Goal: Complete application form: Complete application form

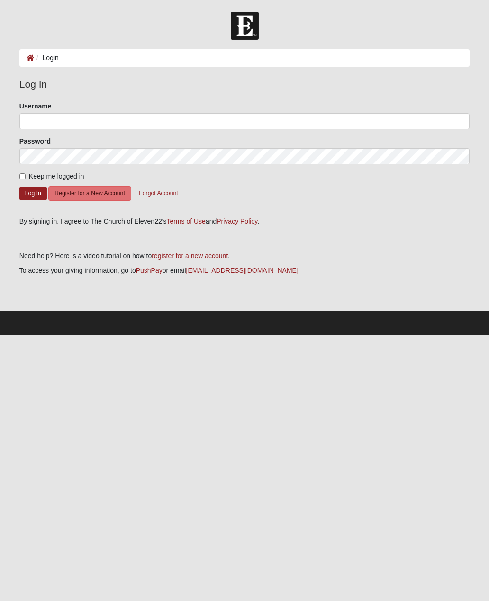
click at [79, 191] on button "Register for a New Account" at bounding box center [89, 193] width 82 height 15
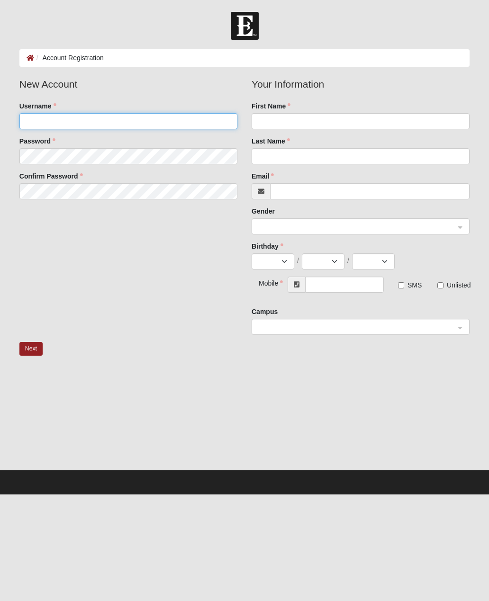
click at [35, 120] on input "Username" at bounding box center [128, 121] width 218 height 16
type input "jenniski75"
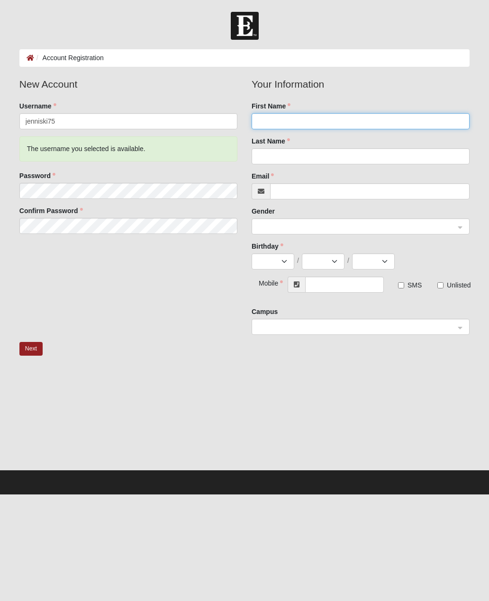
click at [366, 114] on input "First Name" at bounding box center [360, 121] width 218 height 16
type input "Jenni"
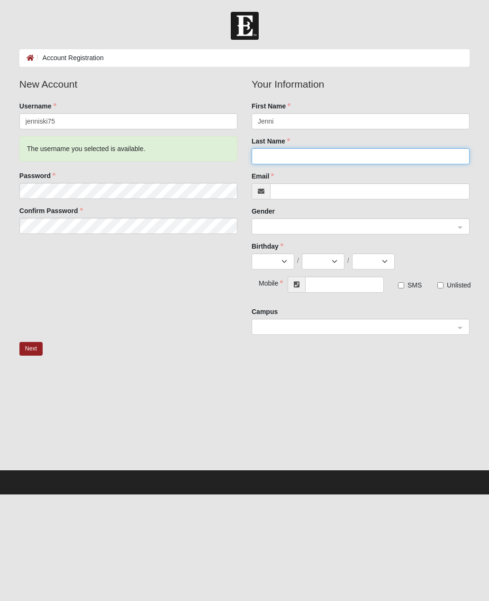
click at [359, 158] on input "Last Name" at bounding box center [360, 156] width 218 height 16
type input "Krolikowski"
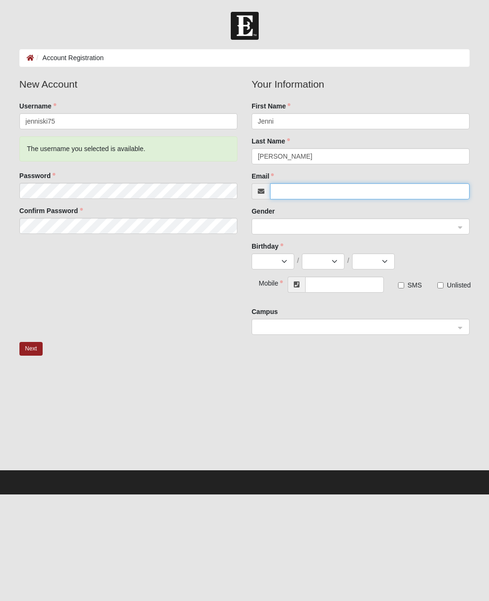
click at [376, 191] on input "Email" at bounding box center [369, 191] width 199 height 16
type input "jenni"
click at [361, 188] on input "[EMAIL_ADDRESS][DOMAIN_NAME]" at bounding box center [369, 191] width 199 height 16
type input "[EMAIL_ADDRESS][DOMAIN_NAME]"
click at [362, 220] on input "search" at bounding box center [357, 226] width 200 height 14
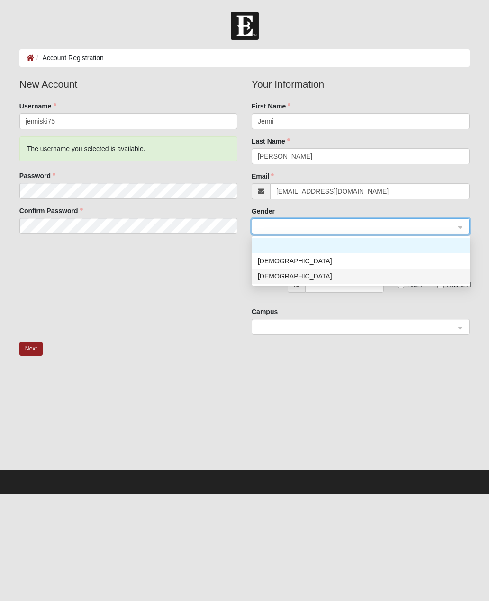
click at [280, 276] on div "Female" at bounding box center [361, 276] width 206 height 10
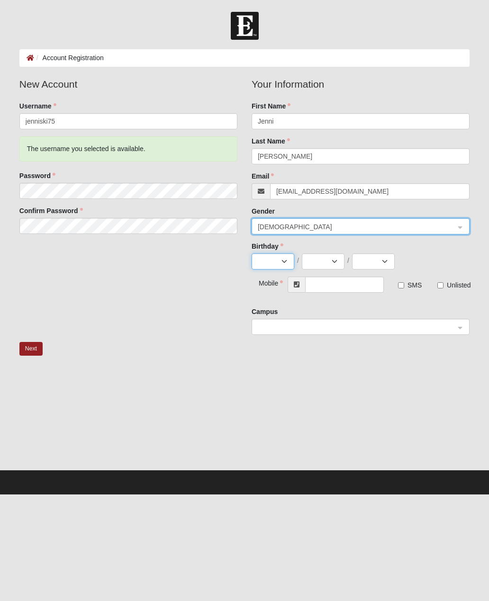
click at [286, 262] on select "Jan Feb Mar Apr May Jun Jul Aug Sep Oct Nov Dec" at bounding box center [272, 261] width 43 height 16
select select "9"
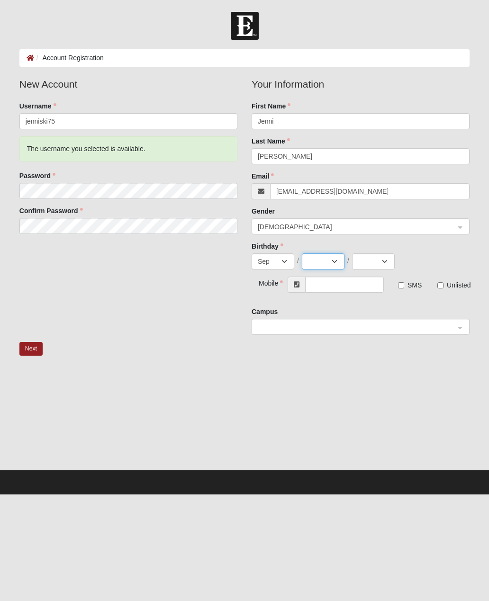
click at [338, 257] on select "1 2 3 4 5 6 7 8 9 10 11 12 13 14 15 16 17 18 19 20 21 22 23 24 25 26 27 28 29 30" at bounding box center [323, 261] width 43 height 16
select select "27"
click at [392, 262] on select "2025 2024 2023 2022 2021 2020 2019 2018 2017 2016 2015 2014 2013 2012 2011 2010…" at bounding box center [373, 261] width 43 height 16
select select "1975"
click at [342, 283] on input "text" at bounding box center [344, 285] width 79 height 16
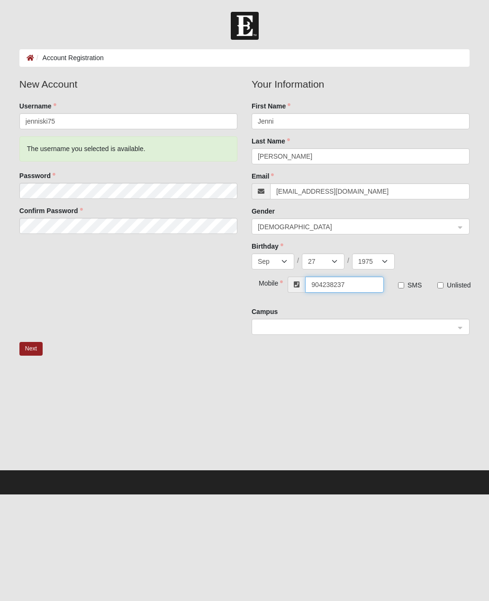
type input "(904) 238-2377"
click at [445, 282] on label "Unlisted" at bounding box center [449, 284] width 25 height 9
click at [443, 282] on input "Unlisted" at bounding box center [440, 285] width 6 height 6
checkbox input "true"
click at [401, 285] on input "SMS" at bounding box center [401, 285] width 6 height 6
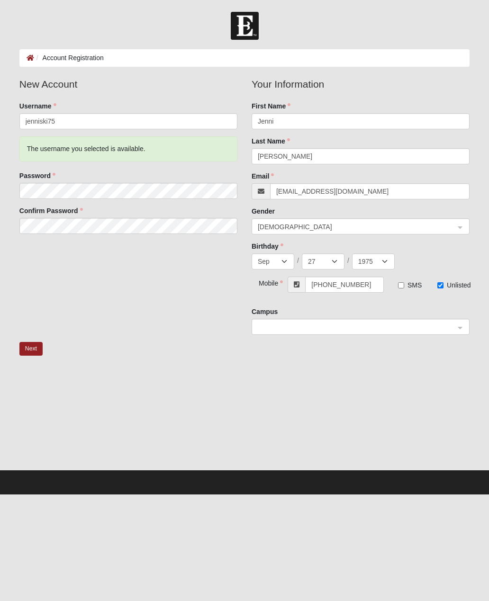
checkbox input "true"
click at [457, 320] on input "search" at bounding box center [357, 326] width 200 height 14
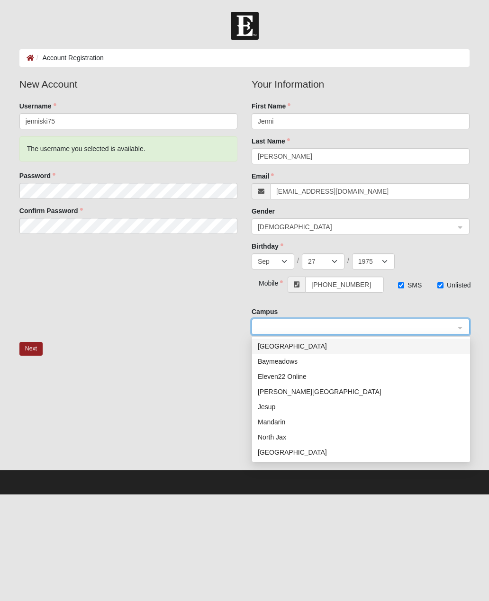
click at [284, 345] on div "Arlington" at bounding box center [361, 346] width 206 height 10
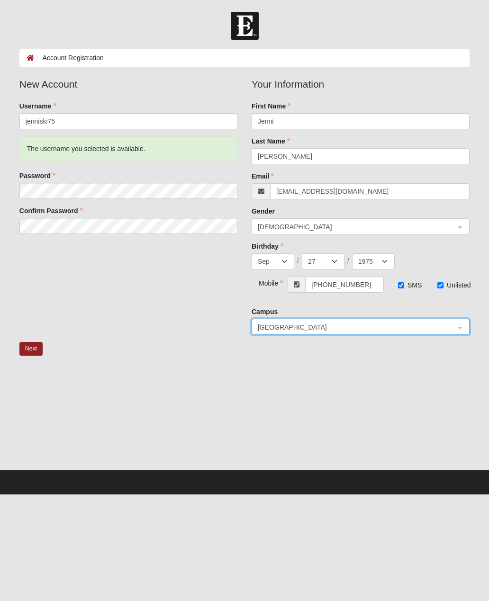
click at [36, 349] on button "Next" at bounding box center [30, 349] width 23 height 14
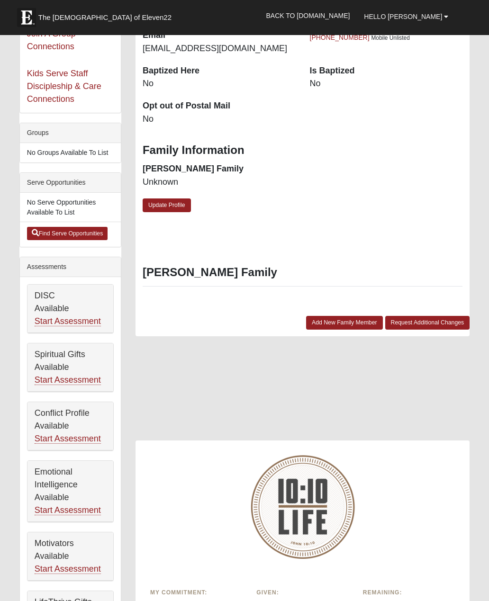
scroll to position [182, 0]
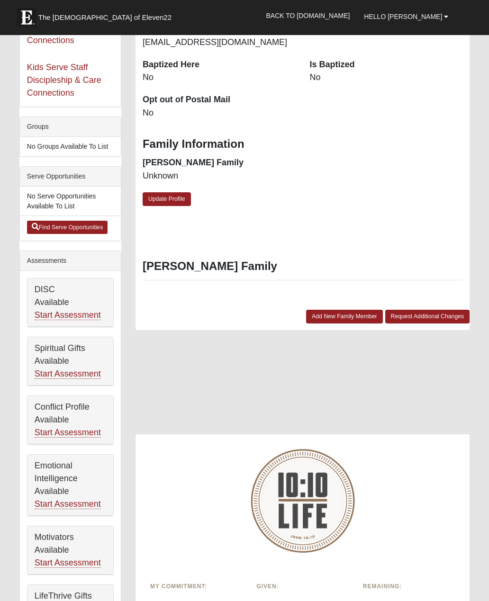
click at [90, 314] on link "Start Assessment" at bounding box center [68, 315] width 66 height 10
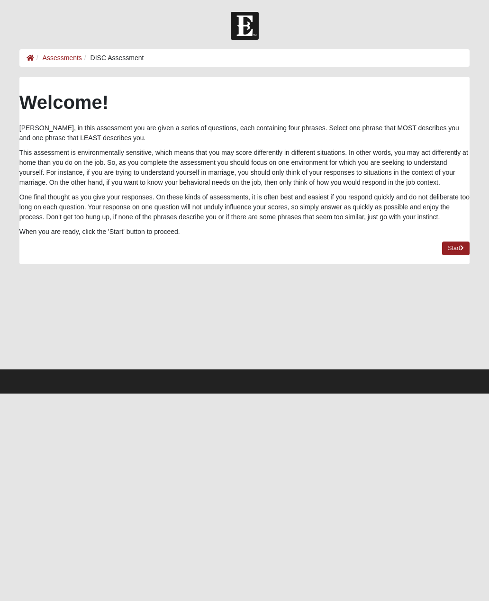
click at [454, 250] on link "Start" at bounding box center [455, 248] width 27 height 14
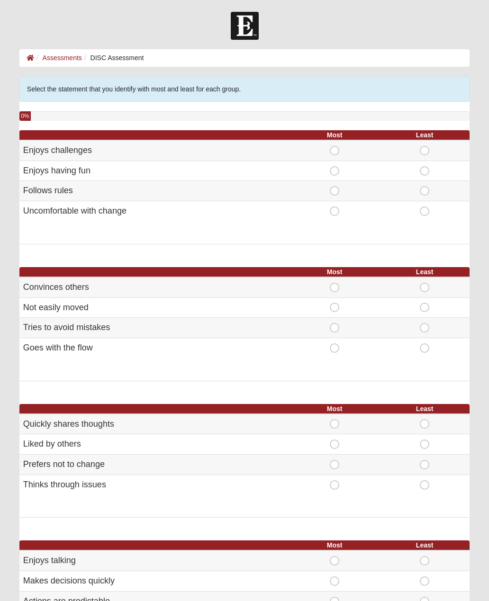
click at [334, 146] on span "Most" at bounding box center [334, 146] width 0 height 0
click at [338, 146] on input "Most" at bounding box center [337, 150] width 6 height 9
radio input "true"
click at [334, 166] on span "Most" at bounding box center [334, 166] width 0 height 0
click at [337, 166] on input "Most" at bounding box center [337, 170] width 6 height 9
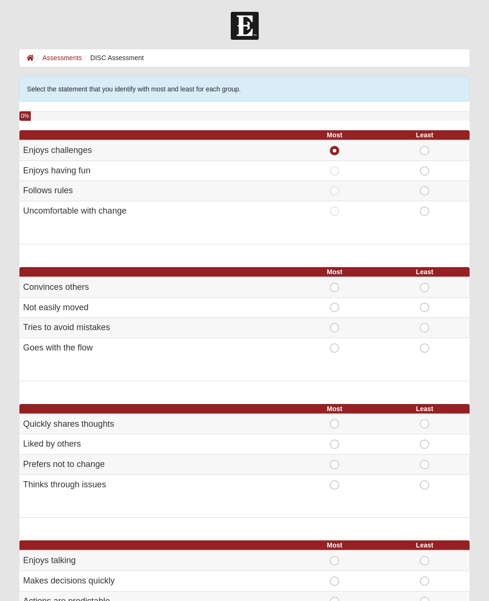
radio input "true"
radio input "false"
click at [334, 186] on span "Most" at bounding box center [334, 186] width 0 height 0
click at [336, 189] on input "Most" at bounding box center [337, 190] width 6 height 9
radio input "true"
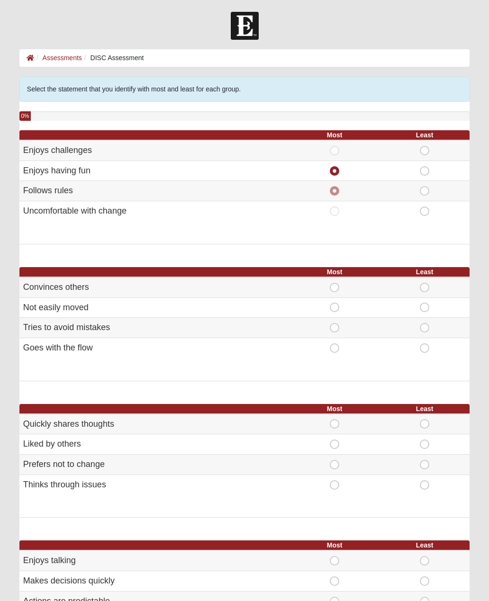
radio input "false"
click at [334, 323] on span "Most" at bounding box center [334, 323] width 0 height 0
click at [336, 327] on input "Most" at bounding box center [337, 327] width 6 height 9
radio input "true"
click at [424, 206] on span "Least" at bounding box center [424, 206] width 0 height 0
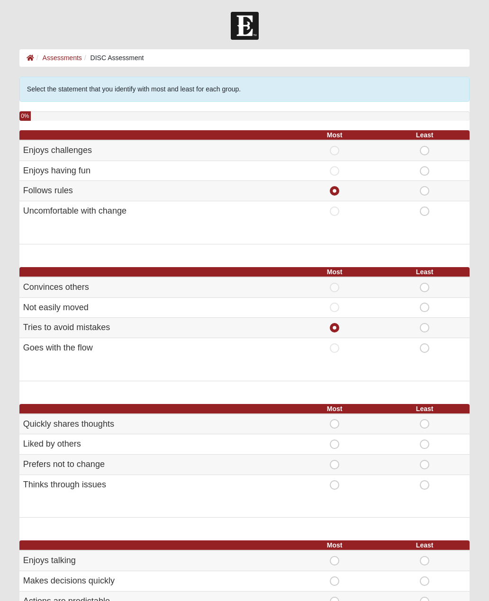
click at [424, 208] on input "Least" at bounding box center [427, 210] width 6 height 9
radio input "true"
click at [424, 343] on span "Least" at bounding box center [424, 343] width 0 height 0
click at [426, 345] on input "Least" at bounding box center [427, 347] width 6 height 9
radio input "true"
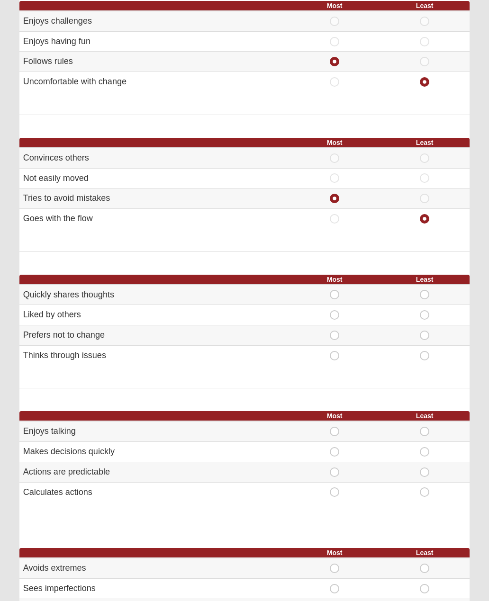
scroll to position [130, 0]
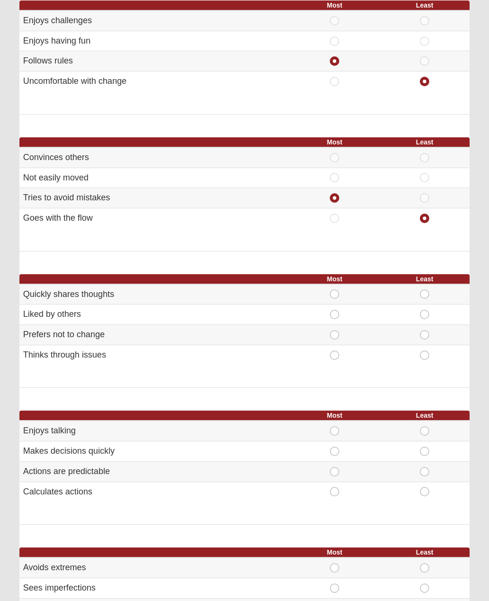
click at [424, 330] on span "Least" at bounding box center [424, 330] width 0 height 0
click at [424, 331] on input "Least" at bounding box center [427, 334] width 6 height 9
radio input "true"
click at [334, 350] on span "Most" at bounding box center [334, 350] width 0 height 0
click at [334, 355] on input "Most" at bounding box center [337, 354] width 6 height 9
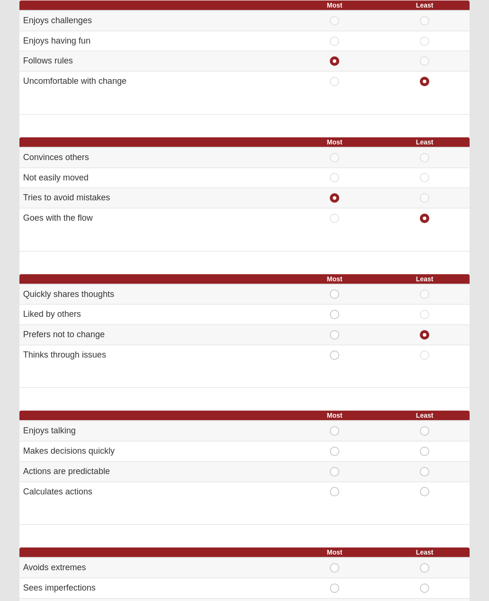
radio input "true"
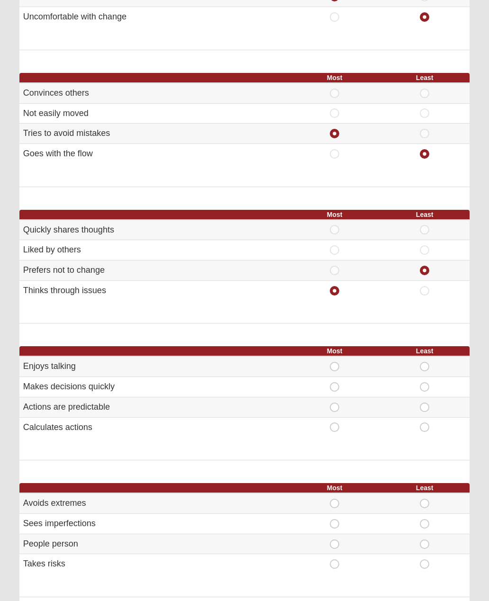
scroll to position [198, 0]
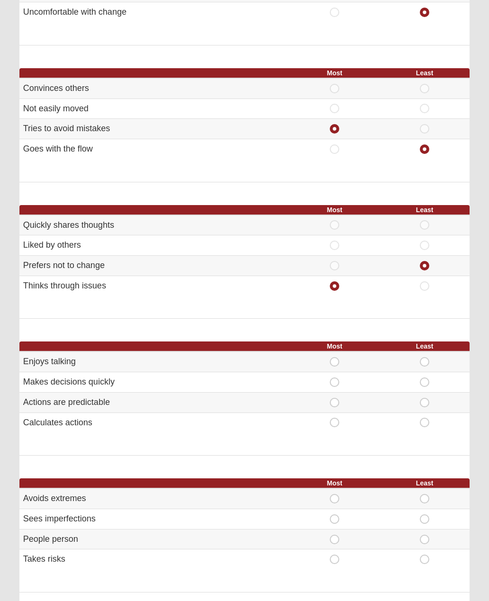
click at [424, 378] on span "Least" at bounding box center [424, 378] width 0 height 0
click at [426, 378] on input "Least" at bounding box center [427, 382] width 6 height 9
radio input "true"
click at [334, 357] on span "Most" at bounding box center [334, 357] width 0 height 0
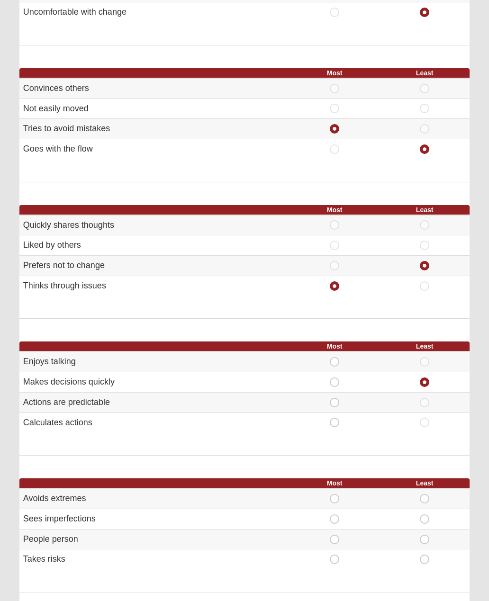
click at [335, 357] on input "Most" at bounding box center [337, 361] width 6 height 9
radio input "true"
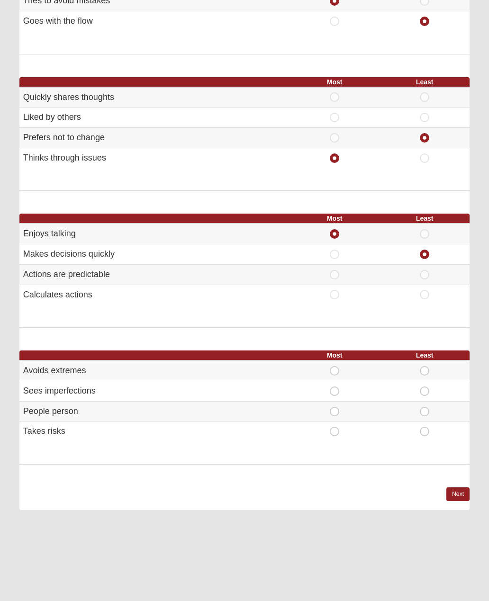
scroll to position [328, 0]
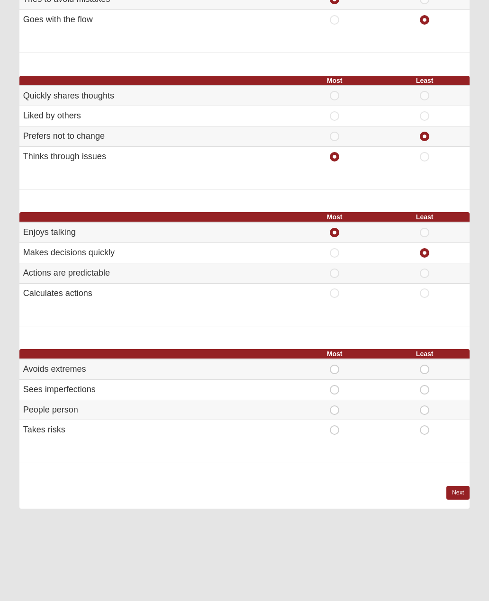
click at [424, 365] on span "Least" at bounding box center [424, 365] width 0 height 0
click at [428, 365] on input "Least" at bounding box center [427, 369] width 6 height 9
radio input "true"
click at [334, 405] on span "Most" at bounding box center [334, 405] width 0 height 0
click at [334, 405] on input "Most" at bounding box center [337, 409] width 6 height 9
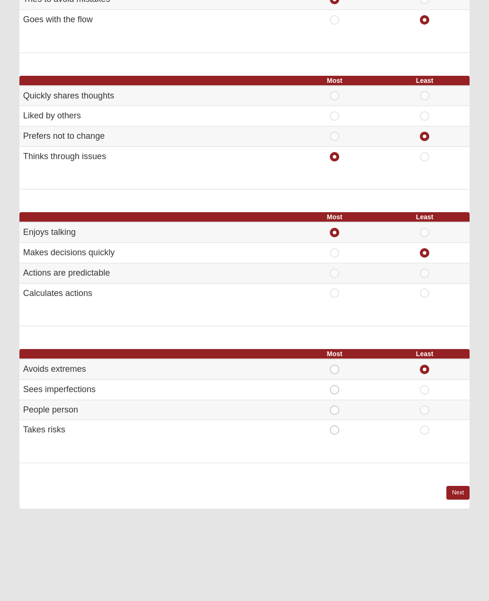
radio input "true"
click at [461, 488] on link "Next" at bounding box center [457, 493] width 23 height 14
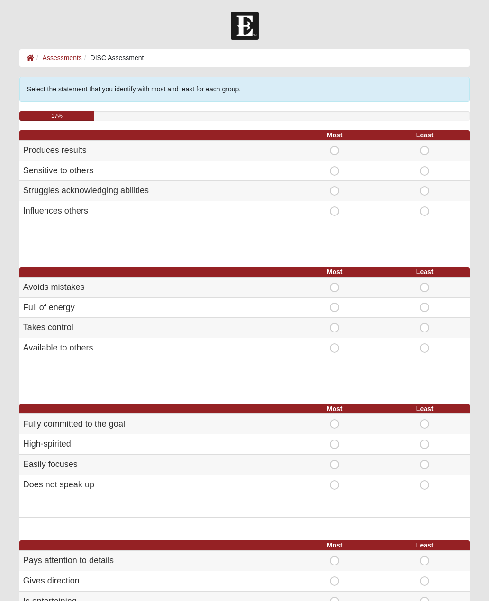
click at [334, 166] on span "Most" at bounding box center [334, 166] width 0 height 0
click at [335, 166] on input "Most" at bounding box center [337, 170] width 6 height 9
radio input "true"
click at [424, 186] on span "Least" at bounding box center [424, 186] width 0 height 0
click at [424, 190] on input "Least" at bounding box center [427, 190] width 6 height 9
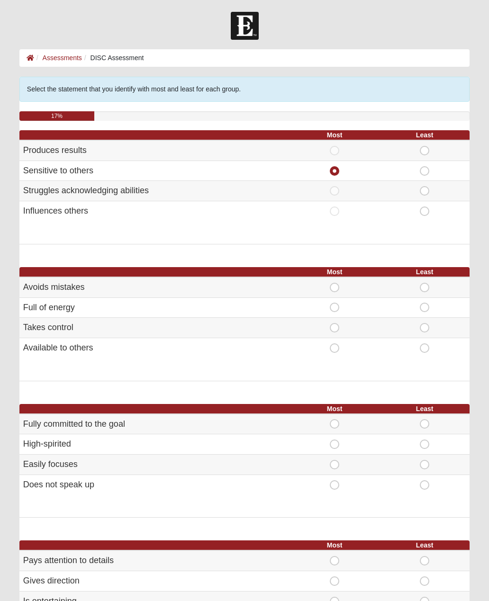
radio input "true"
click at [334, 343] on span "Most" at bounding box center [334, 343] width 0 height 0
click at [334, 346] on input "Most" at bounding box center [337, 347] width 6 height 9
radio input "true"
click at [424, 323] on span "Least" at bounding box center [424, 323] width 0 height 0
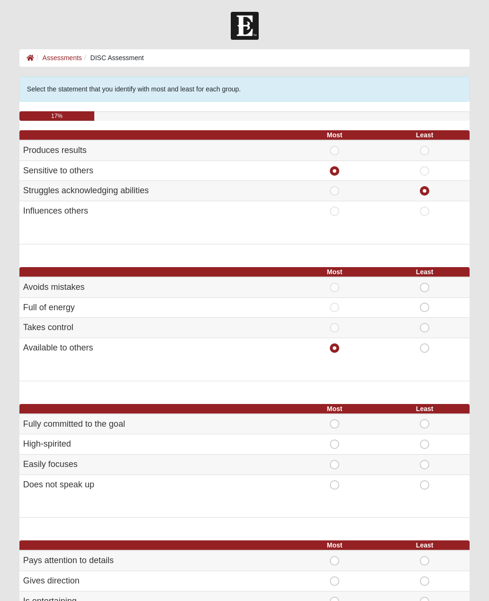
click at [424, 323] on input "Least" at bounding box center [427, 327] width 6 height 9
radio input "true"
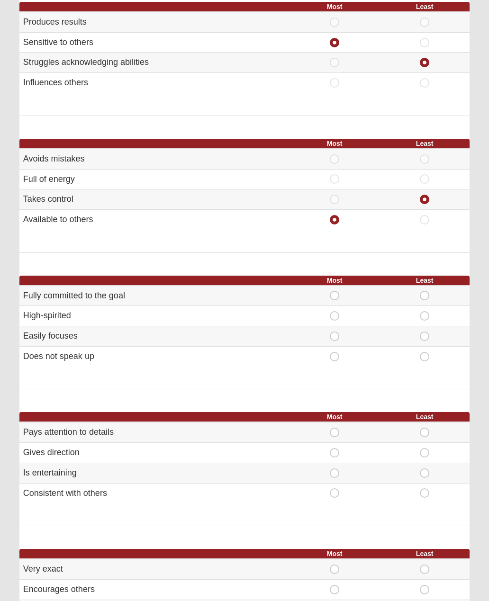
scroll to position [130, 0]
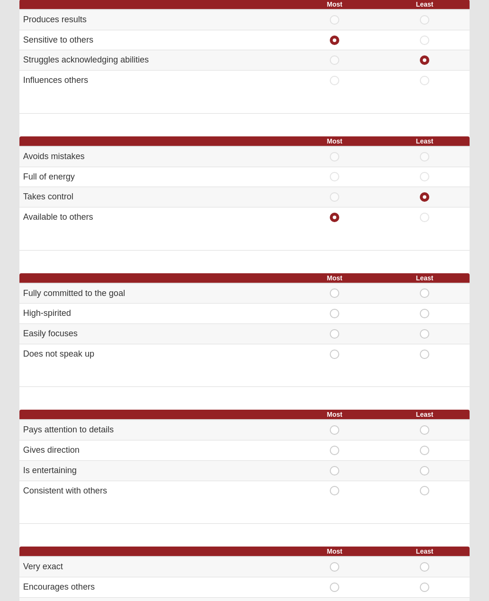
click at [424, 350] on span "Least" at bounding box center [424, 350] width 0 height 0
click at [427, 350] on input "Least" at bounding box center [427, 354] width 6 height 9
radio input "true"
click at [334, 288] on span "Most" at bounding box center [334, 288] width 0 height 0
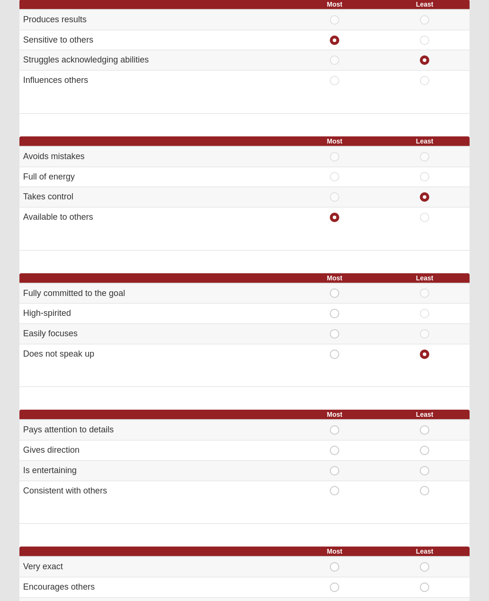
click at [336, 288] on input "Most" at bounding box center [337, 292] width 6 height 9
radio input "true"
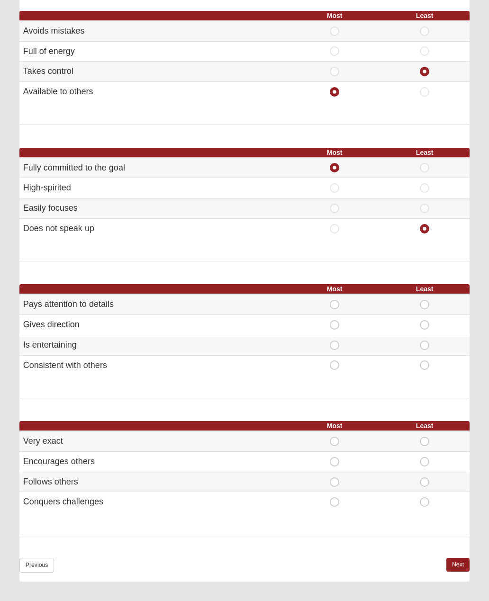
scroll to position [257, 0]
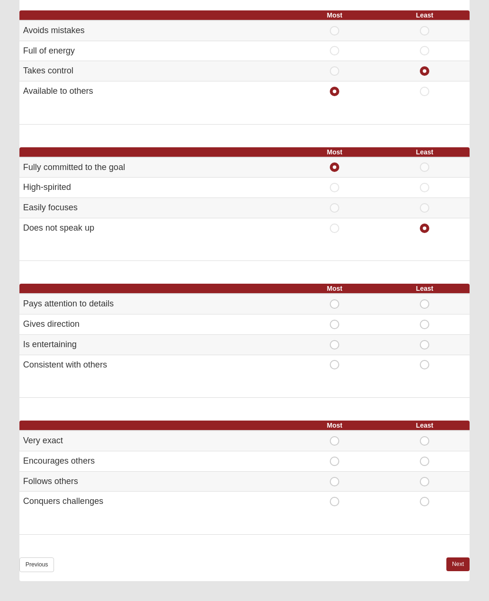
click at [334, 299] on span "Most" at bounding box center [334, 299] width 0 height 0
click at [334, 303] on input "Most" at bounding box center [337, 303] width 6 height 9
radio input "true"
click at [424, 340] on span "Least" at bounding box center [424, 340] width 0 height 0
click at [425, 340] on input "Least" at bounding box center [427, 344] width 6 height 9
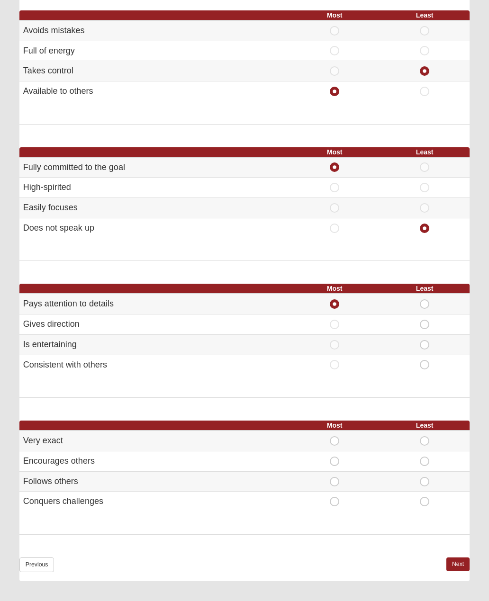
radio input "true"
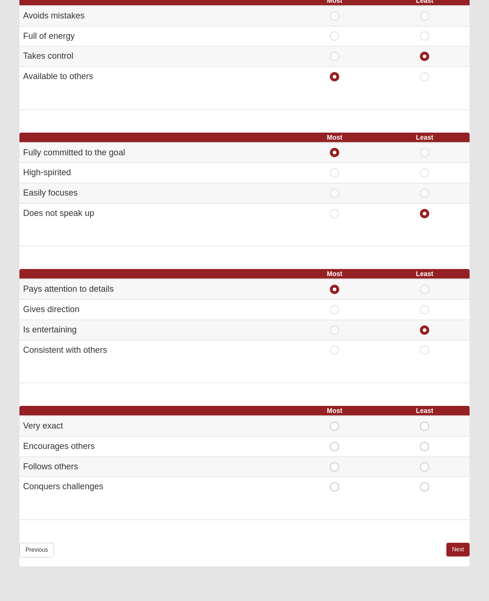
scroll to position [329, 0]
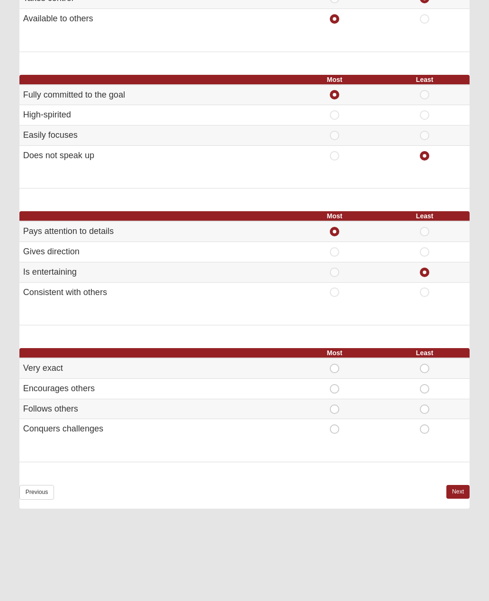
click at [334, 424] on span "Most" at bounding box center [334, 424] width 0 height 0
click at [334, 424] on input "Most" at bounding box center [337, 428] width 6 height 9
radio input "true"
click at [424, 404] on span "Least" at bounding box center [424, 404] width 0 height 0
click at [424, 404] on input "Least" at bounding box center [427, 408] width 6 height 9
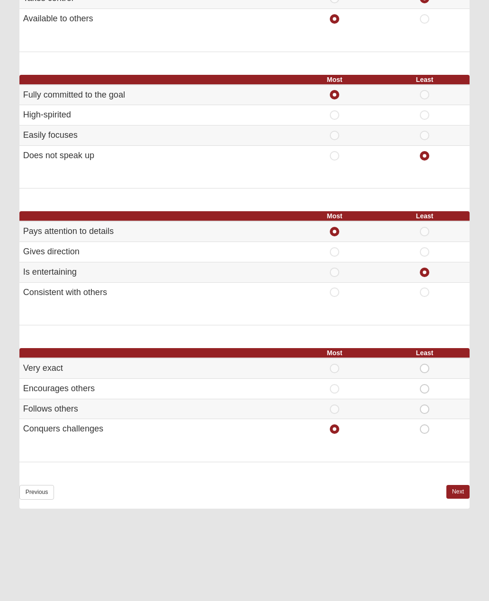
radio input "true"
click at [334, 384] on span "Most" at bounding box center [334, 384] width 0 height 0
click at [337, 384] on input "Most" at bounding box center [337, 388] width 6 height 9
radio input "true"
radio input "false"
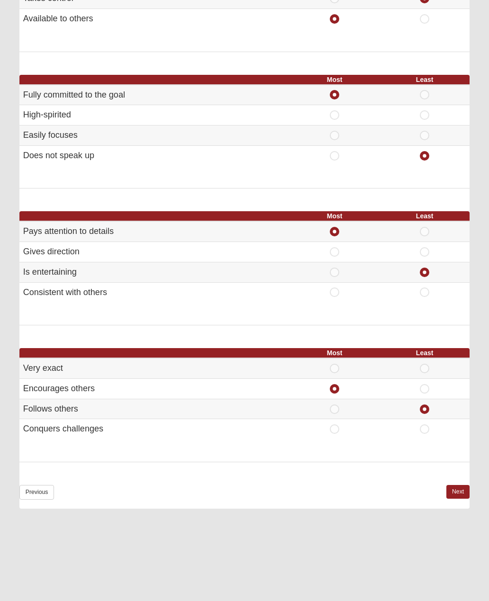
click at [462, 485] on link "Next" at bounding box center [457, 492] width 23 height 14
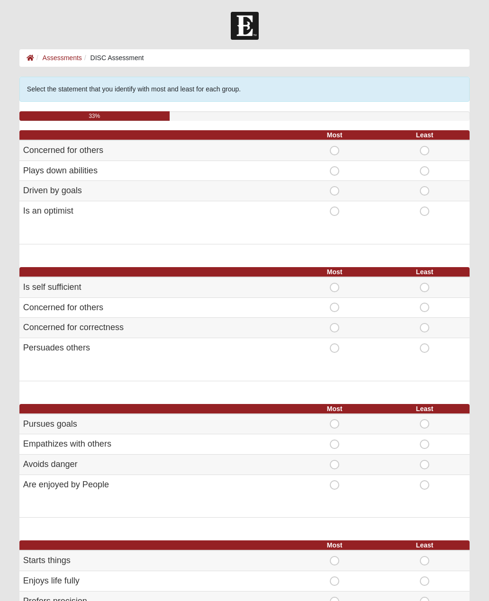
click at [334, 146] on span "Most" at bounding box center [334, 146] width 0 height 0
click at [334, 150] on input "Most" at bounding box center [337, 150] width 6 height 9
radio input "true"
click at [424, 186] on span "Least" at bounding box center [424, 186] width 0 height 0
click at [424, 191] on input "Least" at bounding box center [427, 190] width 6 height 9
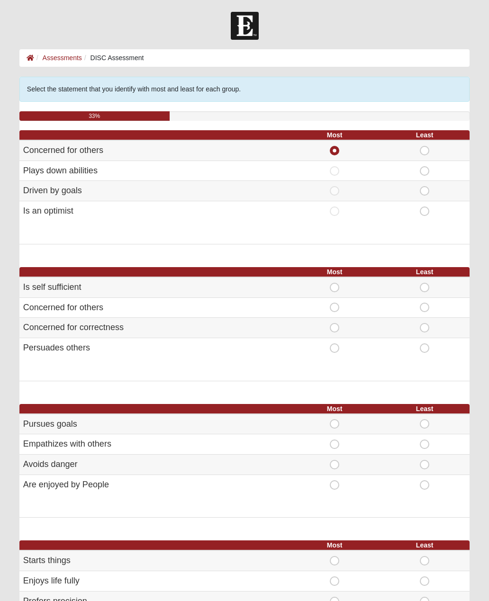
radio input "true"
click at [334, 303] on span "Most" at bounding box center [334, 303] width 0 height 0
click at [335, 303] on input "Most" at bounding box center [337, 307] width 6 height 9
radio input "true"
click at [424, 323] on span "Least" at bounding box center [424, 323] width 0 height 0
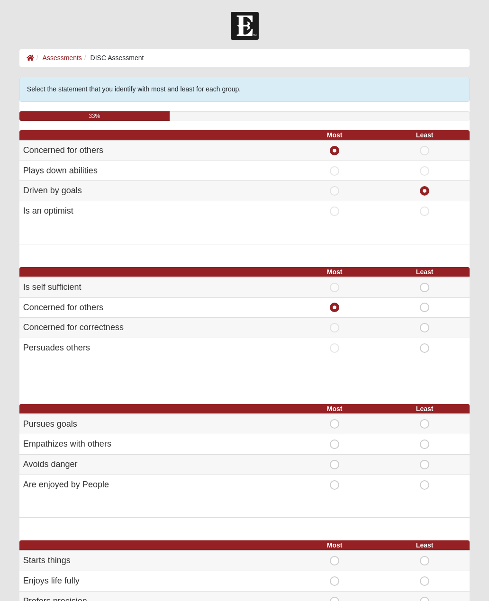
click at [424, 323] on input "Least" at bounding box center [427, 327] width 6 height 9
radio input "true"
click at [424, 343] on span "Least" at bounding box center [424, 343] width 0 height 0
click at [424, 345] on input "Least" at bounding box center [427, 347] width 6 height 9
radio input "true"
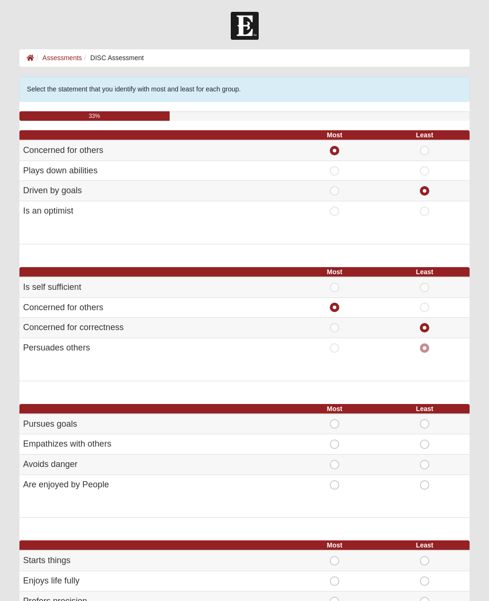
radio input "false"
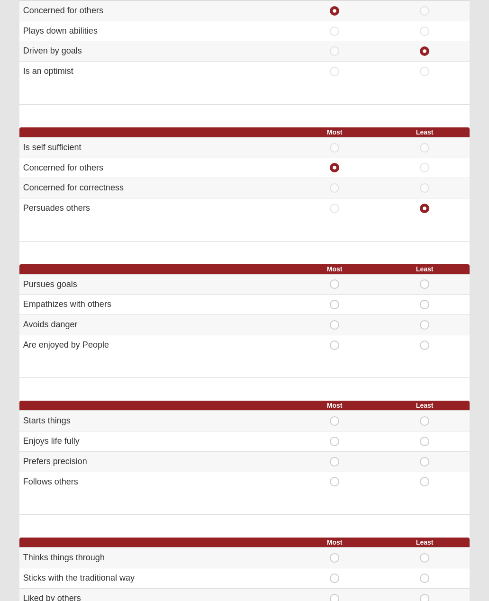
scroll to position [140, 0]
click at [334, 300] on span "Most" at bounding box center [334, 300] width 0 height 0
click at [335, 300] on input "Most" at bounding box center [337, 304] width 6 height 9
radio input "true"
click at [424, 340] on span "Least" at bounding box center [424, 340] width 0 height 0
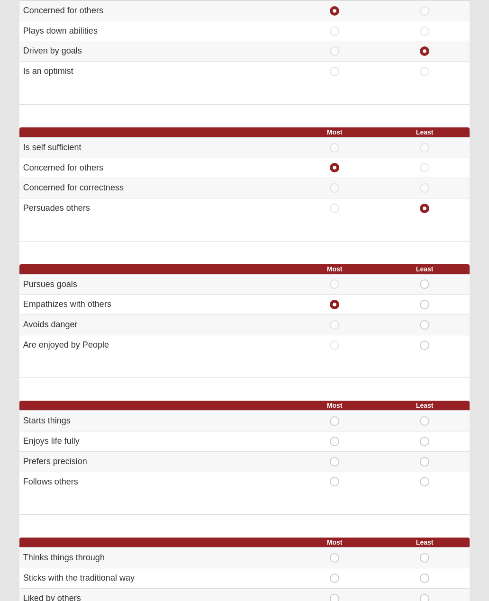
click at [429, 340] on input "Least" at bounding box center [427, 344] width 6 height 9
radio input "true"
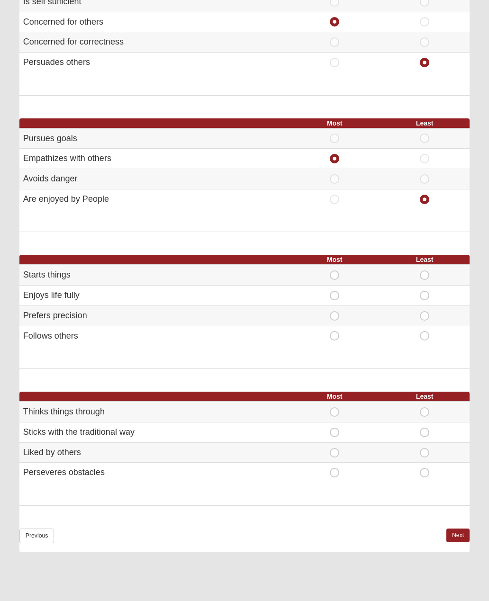
scroll to position [286, 0]
click at [424, 331] on span "Least" at bounding box center [424, 331] width 0 height 0
click at [424, 331] on input "Least" at bounding box center [427, 335] width 6 height 9
radio input "true"
click at [334, 291] on span "Most" at bounding box center [334, 291] width 0 height 0
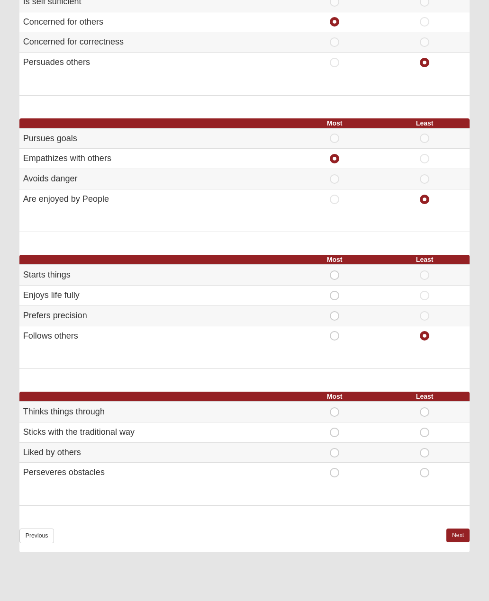
click at [339, 291] on input "Most" at bounding box center [337, 295] width 6 height 9
radio input "true"
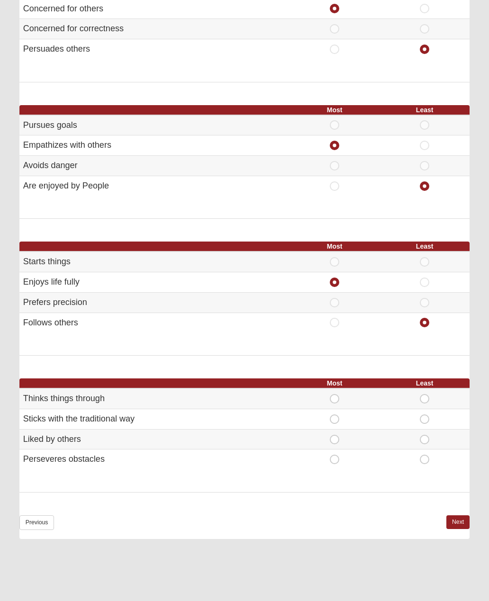
scroll to position [329, 0]
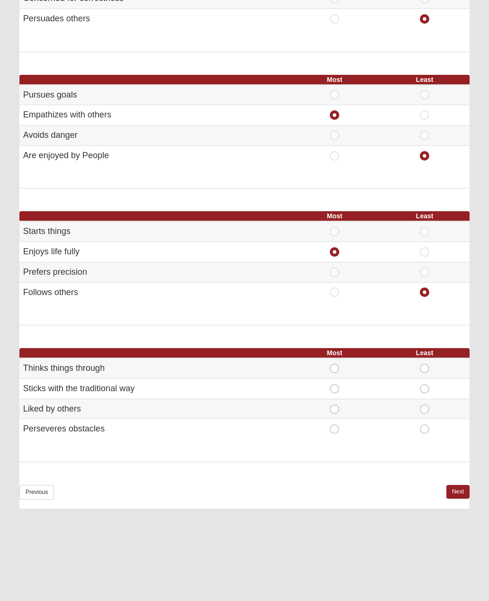
click at [424, 384] on span "Least" at bounding box center [424, 384] width 0 height 0
click at [424, 384] on input "Least" at bounding box center [427, 388] width 6 height 9
radio input "true"
click at [424, 424] on span "Least" at bounding box center [424, 424] width 0 height 0
click at [424, 424] on input "Least" at bounding box center [427, 428] width 6 height 9
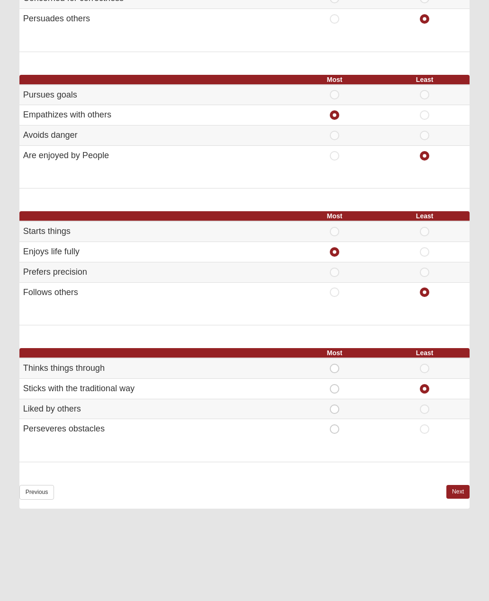
radio input "true"
radio input "false"
click at [334, 364] on span "Most" at bounding box center [334, 364] width 0 height 0
click at [334, 364] on input "Most" at bounding box center [337, 368] width 6 height 9
radio input "true"
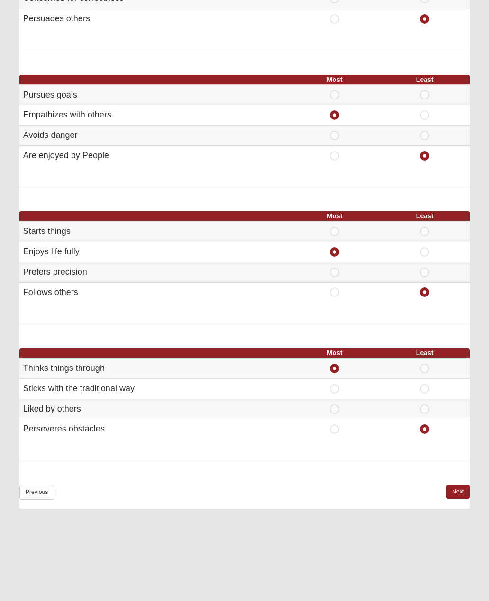
click at [460, 485] on link "Next" at bounding box center [457, 492] width 23 height 14
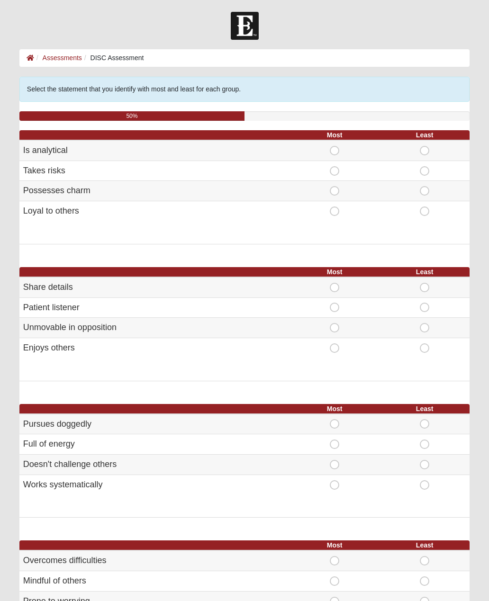
click at [334, 206] on span "Most" at bounding box center [334, 206] width 0 height 0
click at [334, 209] on input "Most" at bounding box center [337, 210] width 6 height 9
radio input "true"
click at [424, 166] on span "Least" at bounding box center [424, 166] width 0 height 0
click at [424, 168] on input "Least" at bounding box center [427, 170] width 6 height 9
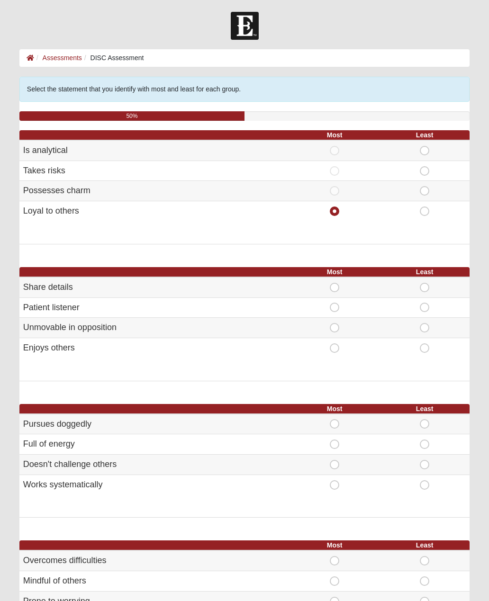
radio input "true"
click at [334, 303] on span "Most" at bounding box center [334, 303] width 0 height 0
click at [334, 303] on input "Most" at bounding box center [337, 307] width 6 height 9
radio input "true"
click at [424, 283] on span "Least" at bounding box center [424, 283] width 0 height 0
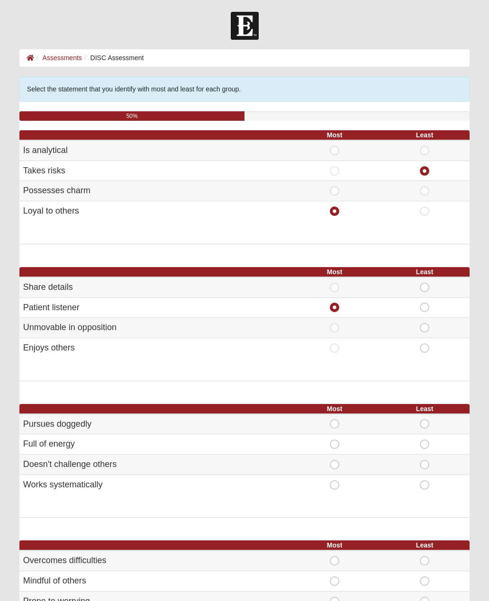
click at [424, 286] on input "Least" at bounding box center [427, 287] width 6 height 9
radio input "true"
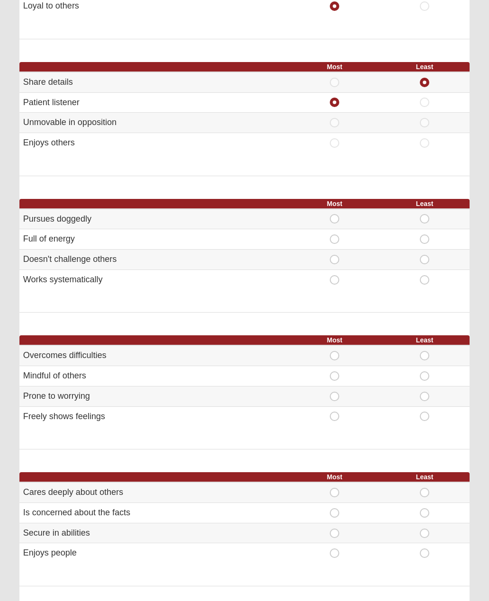
scroll to position [205, 0]
click at [334, 371] on span "Most" at bounding box center [334, 371] width 0 height 0
click at [337, 371] on input "Most" at bounding box center [337, 375] width 6 height 9
radio input "true"
click at [424, 351] on span "Least" at bounding box center [424, 351] width 0 height 0
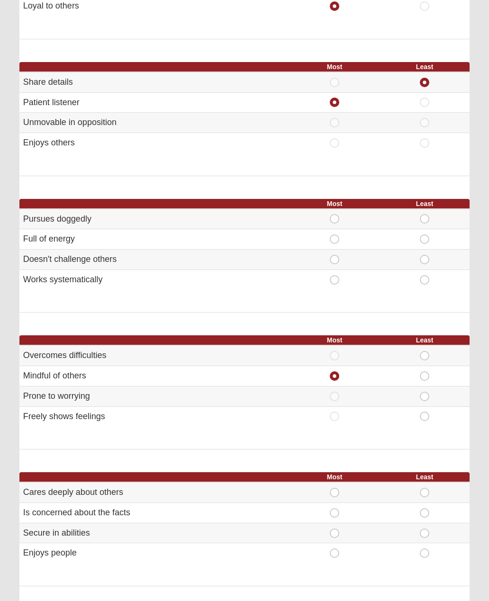
click at [426, 351] on input "Least" at bounding box center [427, 355] width 6 height 9
radio input "true"
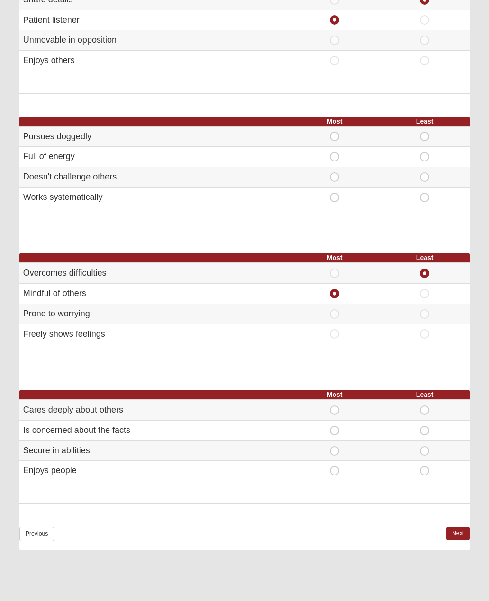
scroll to position [292, 0]
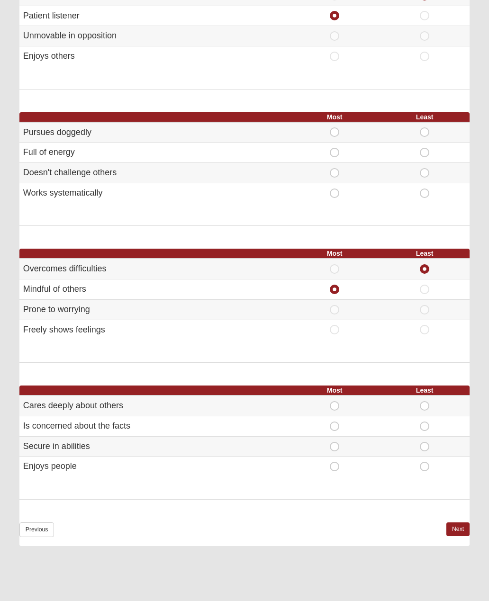
click at [334, 401] on span "Most" at bounding box center [334, 401] width 0 height 0
click at [334, 404] on input "Most" at bounding box center [337, 405] width 6 height 9
radio input "true"
click at [424, 442] on span "Least" at bounding box center [424, 442] width 0 height 0
click at [424, 442] on input "Least" at bounding box center [427, 446] width 6 height 9
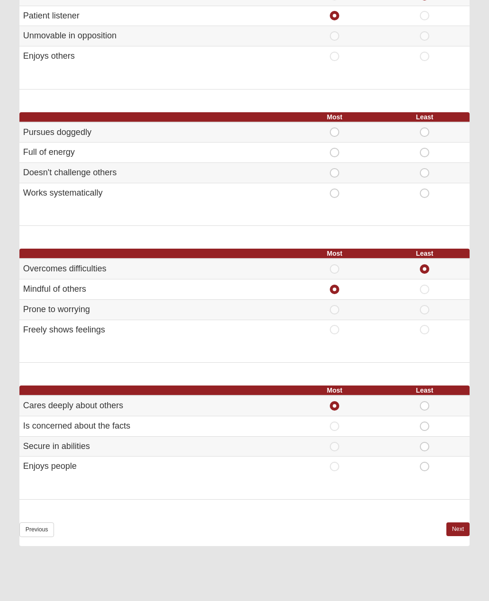
radio input "true"
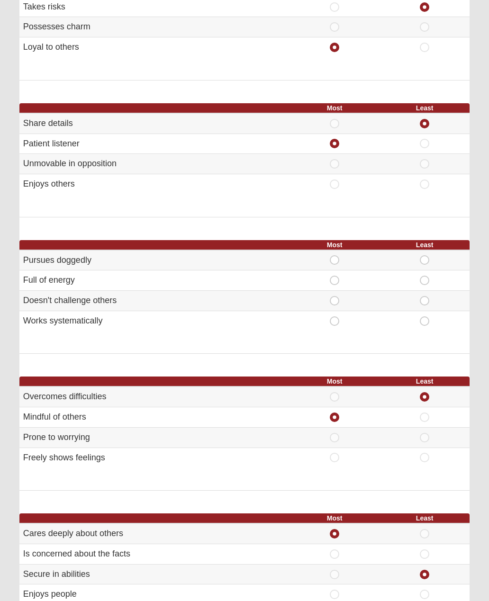
scroll to position [160, 0]
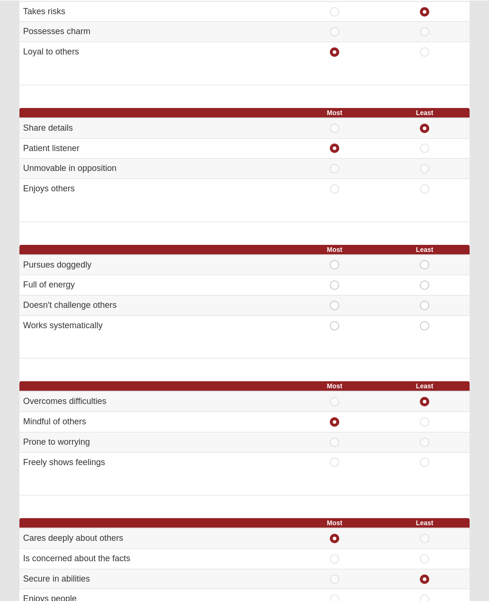
click at [424, 300] on span "Least" at bounding box center [424, 300] width 0 height 0
click at [426, 300] on input "Least" at bounding box center [427, 304] width 6 height 9
radio input "true"
click at [334, 280] on span "Most" at bounding box center [334, 280] width 0 height 0
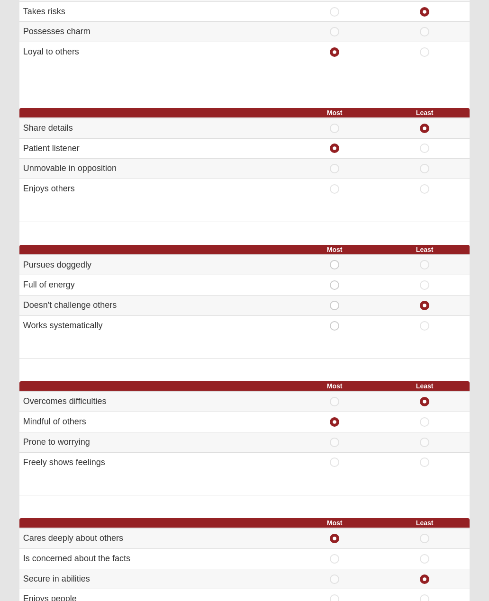
click at [334, 280] on input "Most" at bounding box center [337, 284] width 6 height 9
radio input "true"
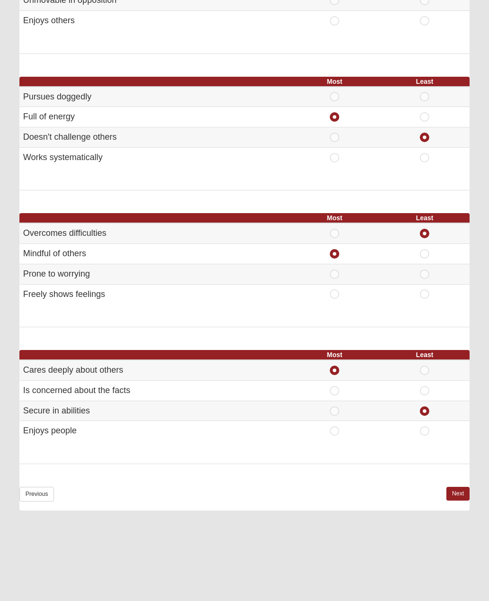
scroll to position [329, 0]
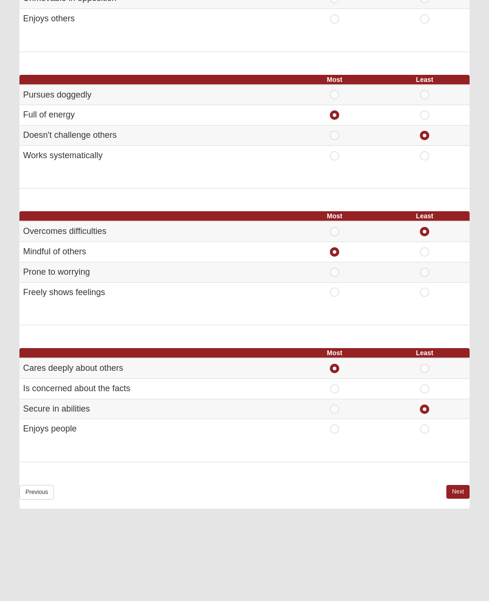
click at [456, 489] on link "Next" at bounding box center [457, 492] width 23 height 14
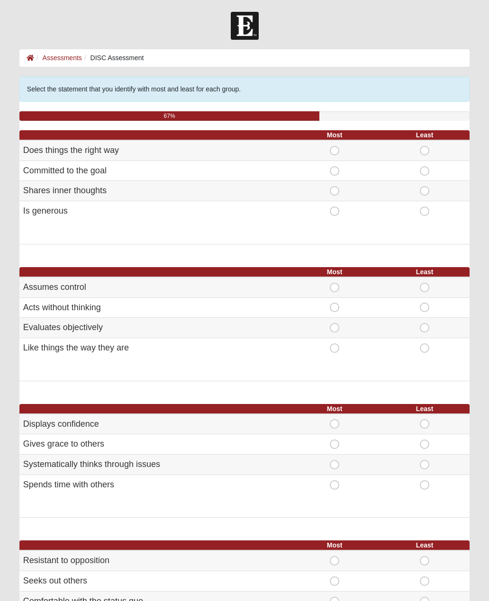
click at [334, 206] on span "Most" at bounding box center [334, 206] width 0 height 0
click at [334, 209] on input "Most" at bounding box center [337, 210] width 6 height 9
radio input "true"
click at [424, 186] on span "Least" at bounding box center [424, 186] width 0 height 0
click at [426, 187] on input "Least" at bounding box center [427, 190] width 6 height 9
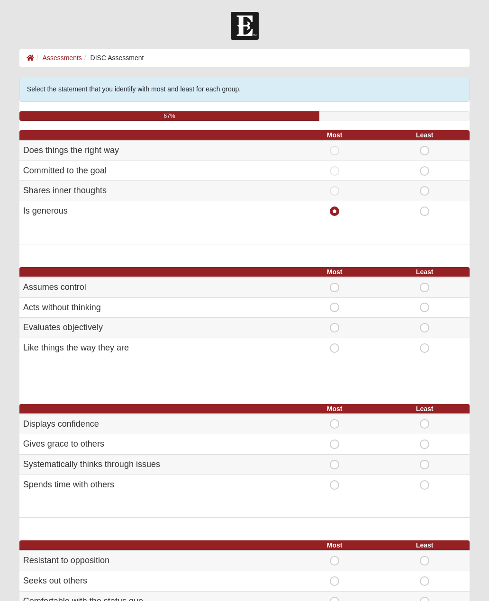
radio input "true"
click at [424, 283] on span "Least" at bounding box center [424, 283] width 0 height 0
click at [429, 283] on input "Least" at bounding box center [427, 287] width 6 height 9
radio input "true"
click at [424, 303] on span "Least" at bounding box center [424, 303] width 0 height 0
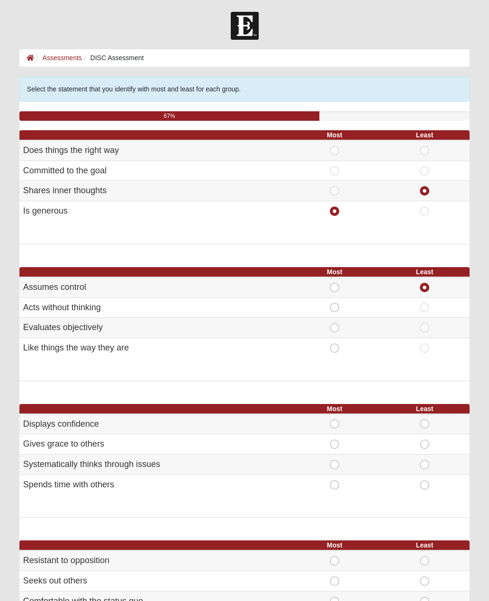
click at [425, 308] on input "Least" at bounding box center [427, 307] width 6 height 9
radio input "true"
radio input "false"
click at [334, 323] on span "Most" at bounding box center [334, 323] width 0 height 0
click at [334, 325] on input "Most" at bounding box center [337, 327] width 6 height 9
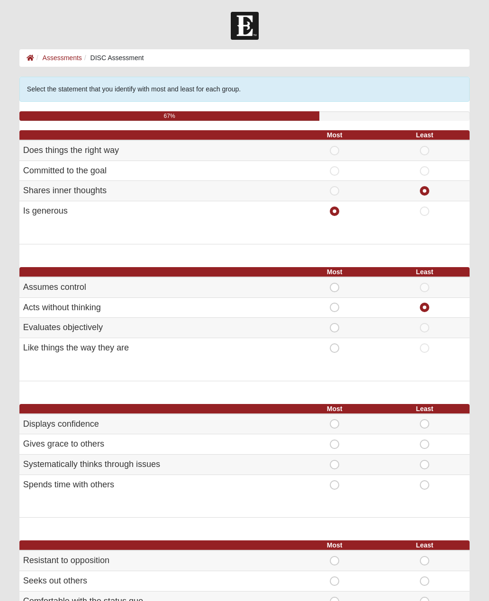
radio input "true"
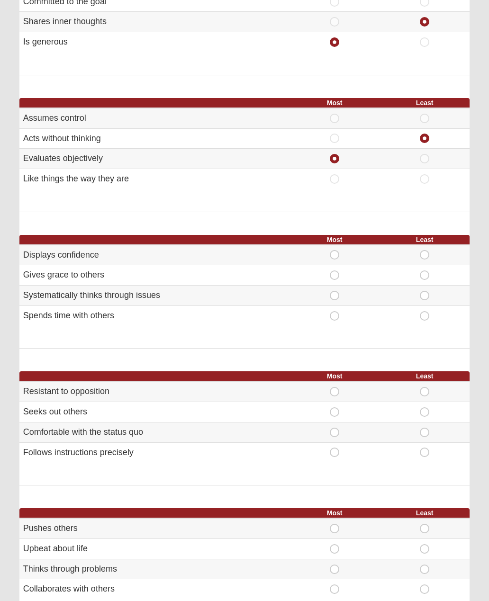
scroll to position [177, 0]
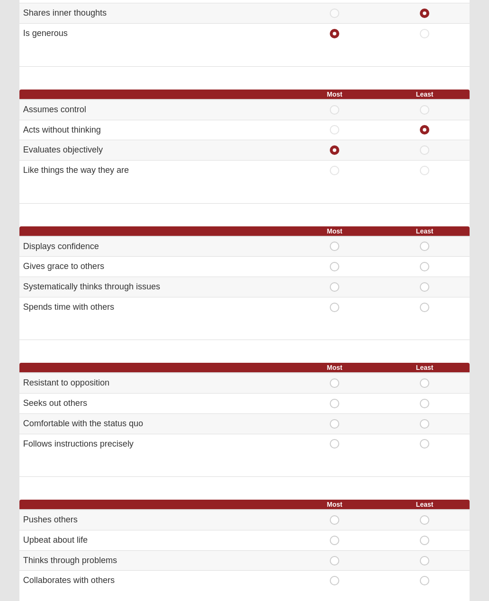
click at [334, 262] on span "Most" at bounding box center [334, 262] width 0 height 0
click at [335, 262] on input "Most" at bounding box center [337, 266] width 6 height 9
radio input "true"
click at [424, 241] on span "Least" at bounding box center [424, 241] width 0 height 0
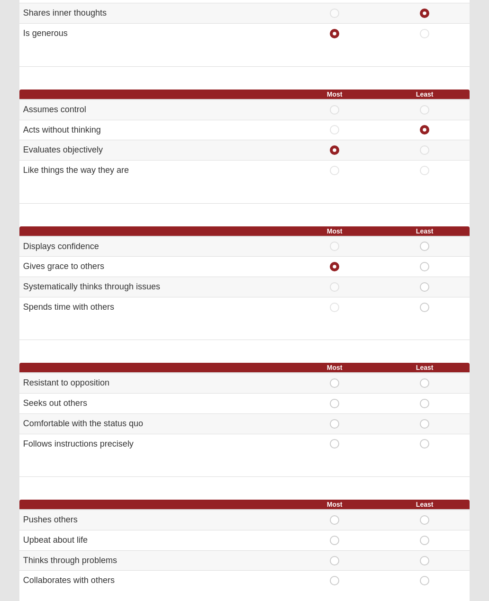
click at [427, 243] on input "Least" at bounding box center [427, 245] width 6 height 9
radio input "true"
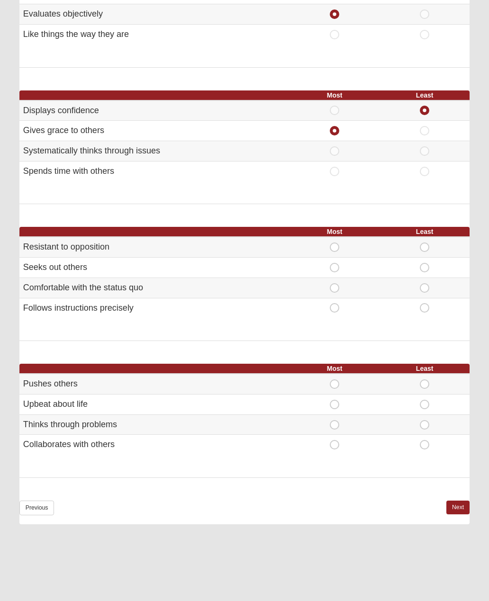
scroll to position [314, 0]
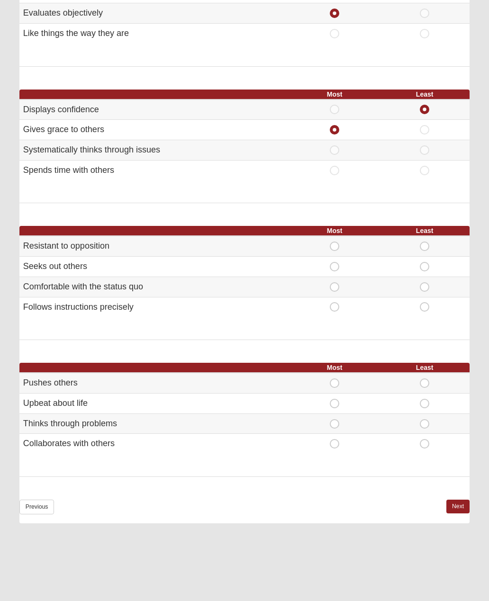
click at [334, 262] on span "Most" at bounding box center [334, 262] width 0 height 0
click at [334, 262] on input "Most" at bounding box center [337, 266] width 6 height 9
radio input "true"
click at [424, 282] on span "Least" at bounding box center [424, 282] width 0 height 0
click at [424, 283] on input "Least" at bounding box center [427, 286] width 6 height 9
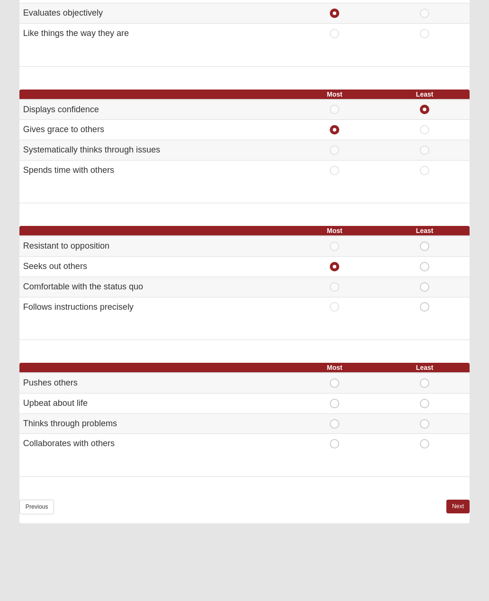
radio input "true"
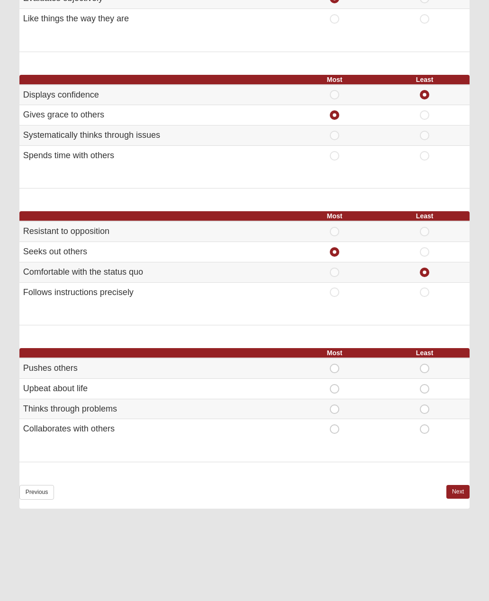
click at [424, 227] on span "Least" at bounding box center [424, 227] width 0 height 0
click at [427, 227] on input "Least" at bounding box center [427, 231] width 6 height 9
radio input "true"
radio input "false"
click at [334, 424] on span "Most" at bounding box center [334, 424] width 0 height 0
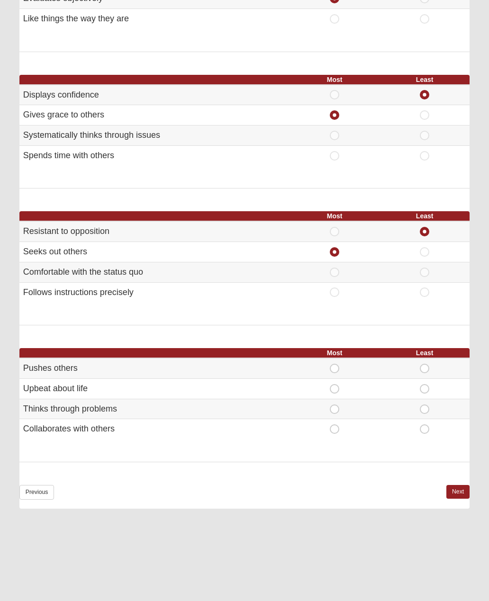
click at [334, 424] on input "Most" at bounding box center [337, 428] width 6 height 9
radio input "true"
click at [424, 364] on span "Least" at bounding box center [424, 364] width 0 height 0
click at [424, 364] on input "Least" at bounding box center [427, 368] width 6 height 9
radio input "true"
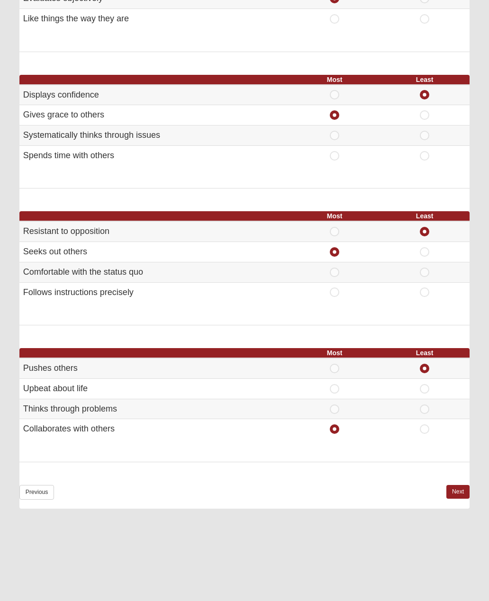
click at [459, 485] on link "Next" at bounding box center [457, 492] width 23 height 14
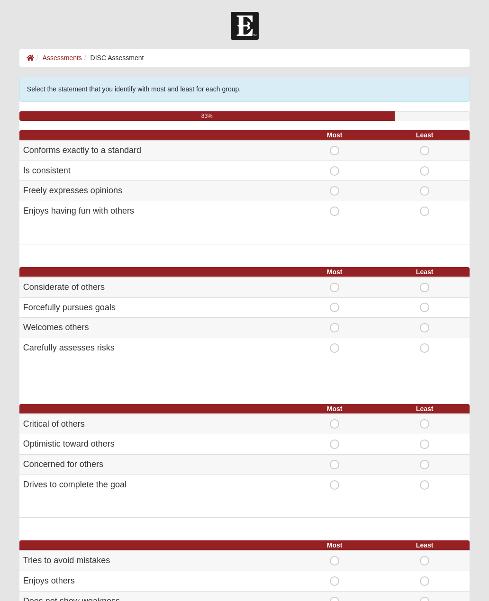
click at [334, 166] on span "Most" at bounding box center [334, 166] width 0 height 0
click at [334, 168] on input "Most" at bounding box center [337, 170] width 6 height 9
radio input "true"
click at [424, 146] on span "Least" at bounding box center [424, 146] width 0 height 0
click at [428, 147] on input "Least" at bounding box center [427, 150] width 6 height 9
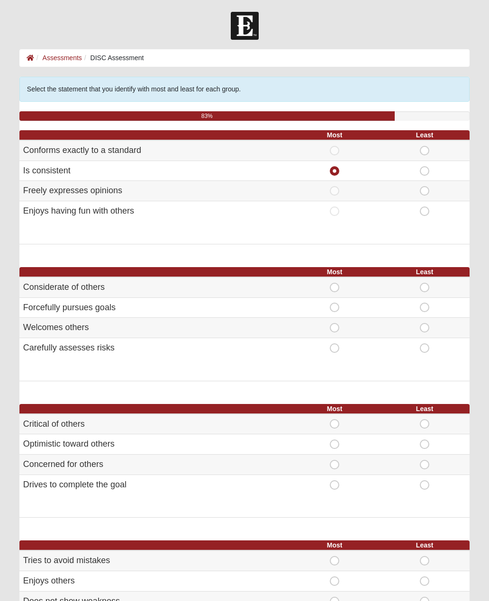
radio input "true"
click at [334, 283] on span "Most" at bounding box center [334, 283] width 0 height 0
click at [334, 286] on input "Most" at bounding box center [337, 287] width 6 height 9
radio input "true"
click at [424, 303] on span "Least" at bounding box center [424, 303] width 0 height 0
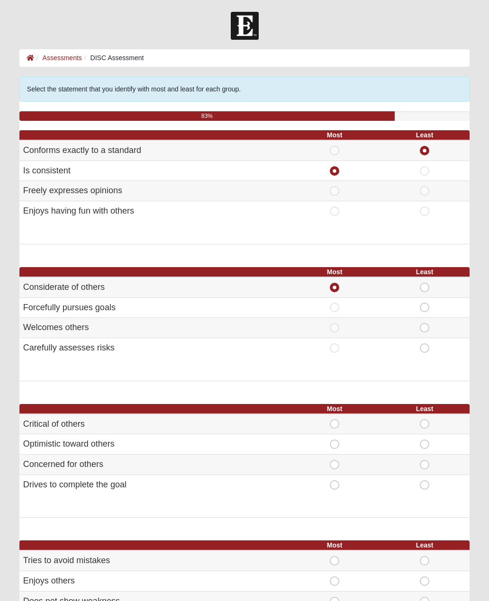
click at [424, 303] on input "Least" at bounding box center [427, 307] width 6 height 9
radio input "true"
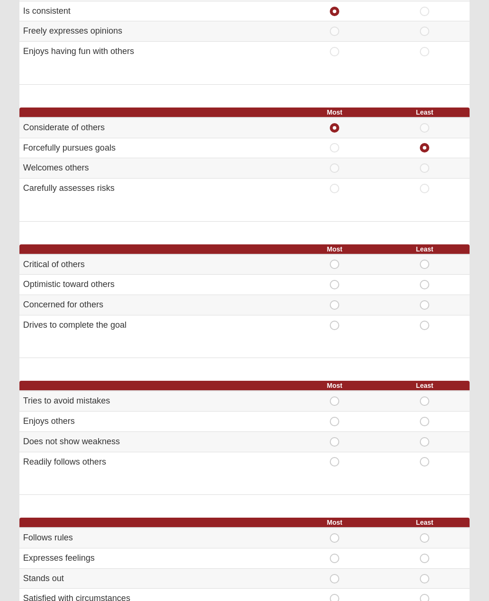
scroll to position [161, 0]
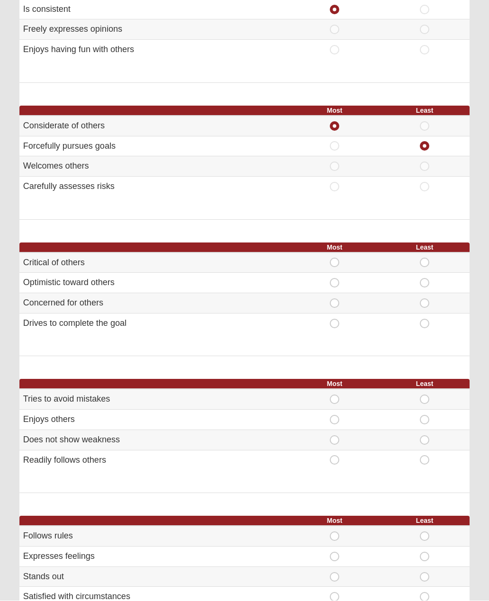
click at [334, 299] on span "Most" at bounding box center [334, 299] width 0 height 0
click at [336, 299] on input "Most" at bounding box center [337, 303] width 6 height 9
radio input "true"
click at [424, 319] on span "Least" at bounding box center [424, 319] width 0 height 0
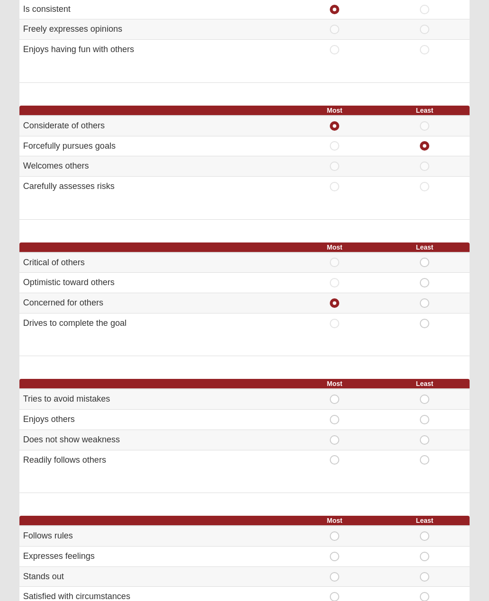
click at [426, 319] on input "Least" at bounding box center [427, 323] width 6 height 9
radio input "true"
click at [424, 455] on span "Least" at bounding box center [424, 455] width 0 height 0
click at [425, 457] on input "Least" at bounding box center [427, 459] width 6 height 9
radio input "true"
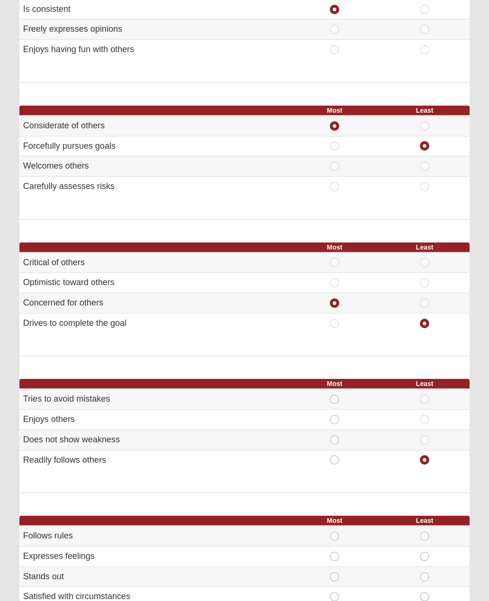
click at [334, 394] on span "Most" at bounding box center [334, 394] width 0 height 0
click at [336, 394] on input "Most" at bounding box center [337, 398] width 6 height 9
radio input "true"
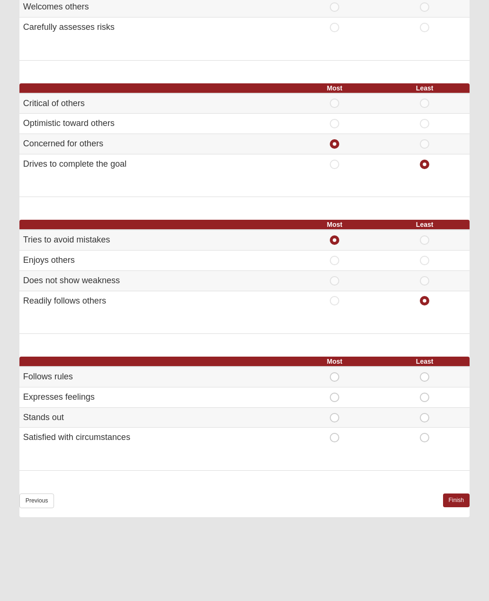
scroll to position [329, 0]
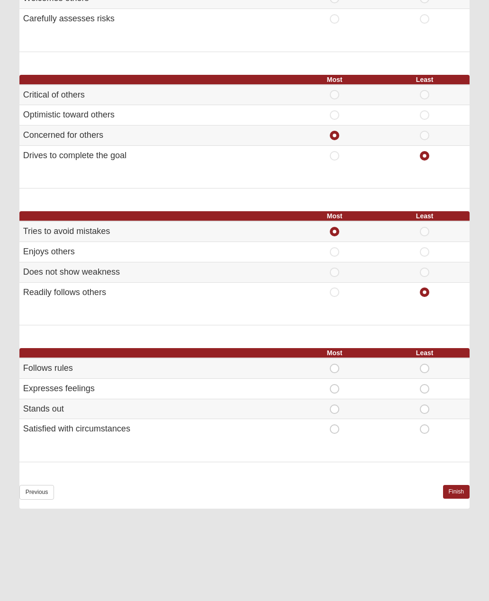
click at [334, 364] on span "Most" at bounding box center [334, 364] width 0 height 0
click at [338, 364] on input "Most" at bounding box center [337, 368] width 6 height 9
radio input "true"
click at [426, 399] on td "Least" at bounding box center [424, 409] width 90 height 20
click at [424, 404] on span "Least" at bounding box center [424, 404] width 0 height 0
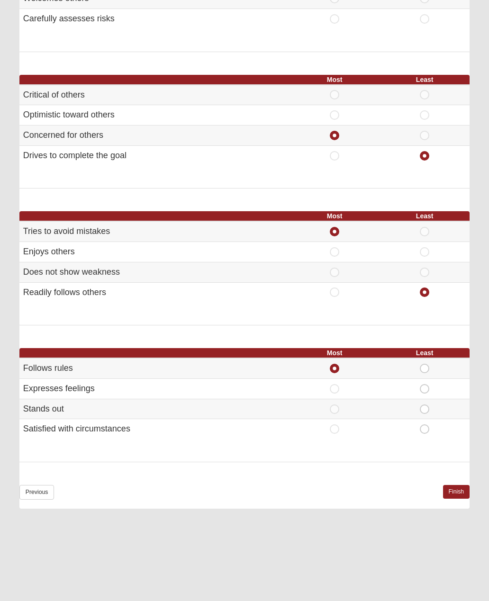
click at [424, 404] on input "Least" at bounding box center [427, 408] width 6 height 9
radio input "true"
click at [456, 486] on link "Finish" at bounding box center [456, 492] width 27 height 14
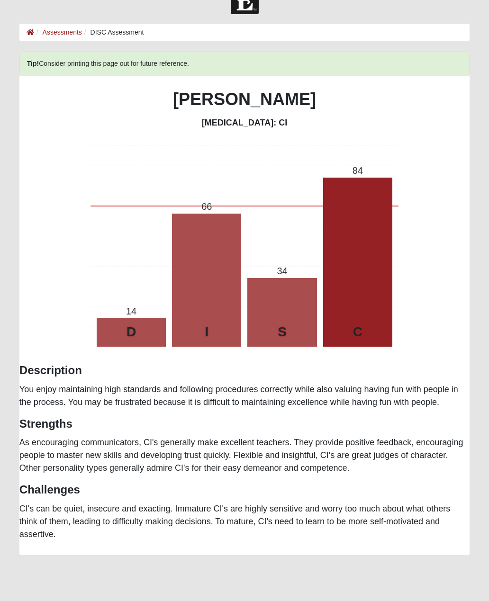
scroll to position [34, 0]
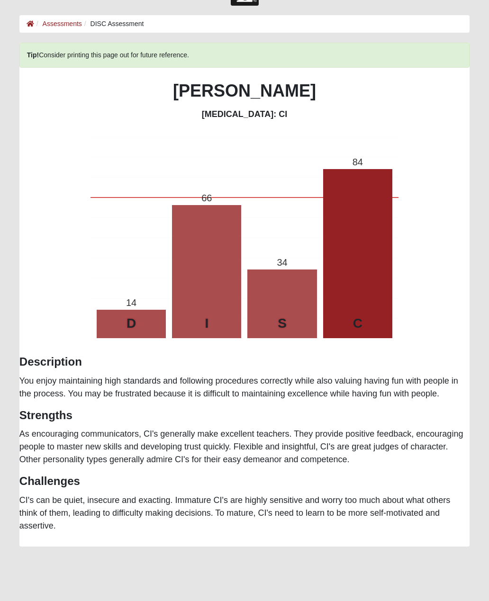
click at [448, 436] on div "Tip! Consider printing this page out for future reference. Jenni Krolikowski Pe…" at bounding box center [244, 288] width 450 height 490
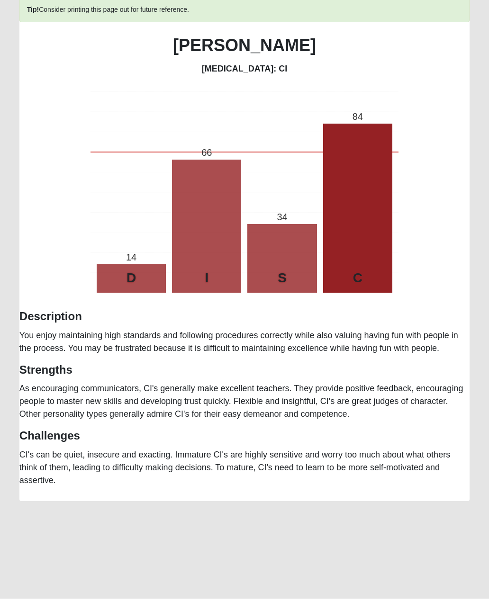
scroll to position [0, 0]
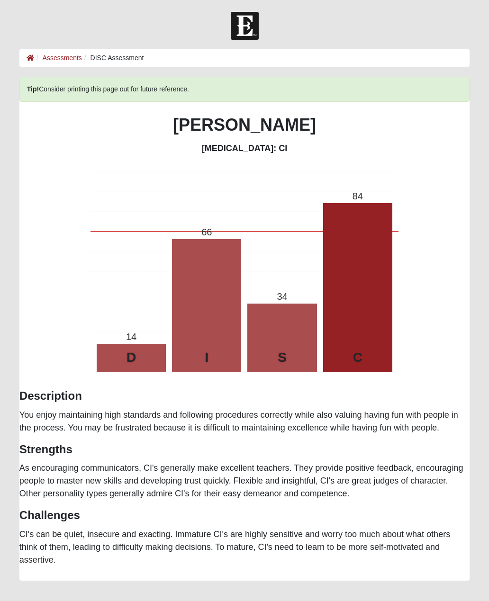
click at [27, 61] on link at bounding box center [31, 58] width 8 height 8
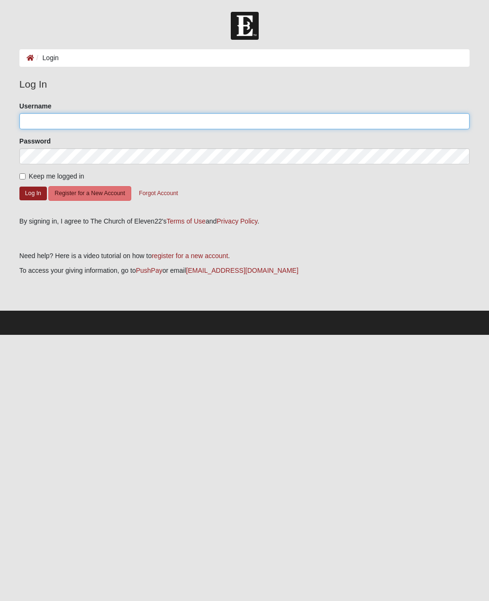
type input "jenniski75"
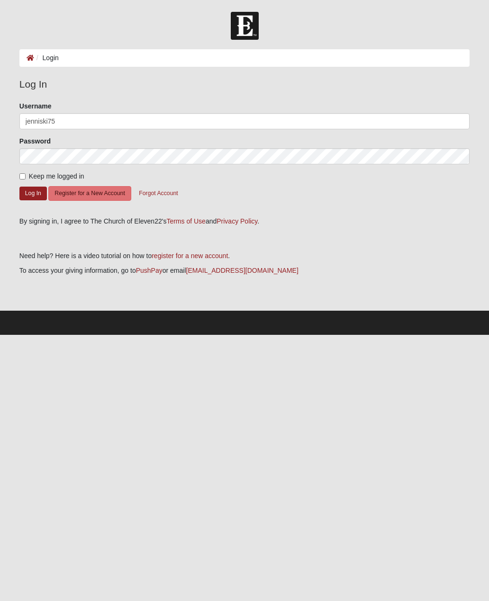
click at [33, 193] on button "Log In" at bounding box center [32, 194] width 27 height 14
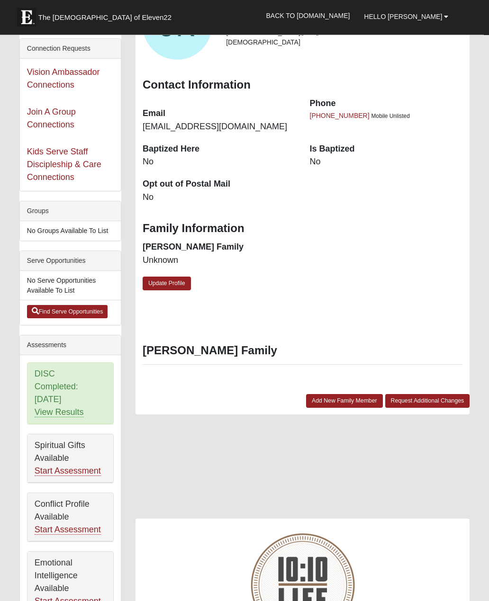
scroll to position [103, 0]
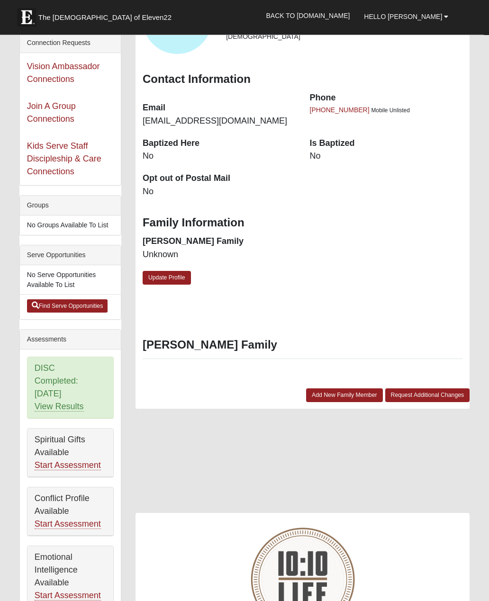
click at [80, 467] on link "Start Assessment" at bounding box center [68, 466] width 66 height 10
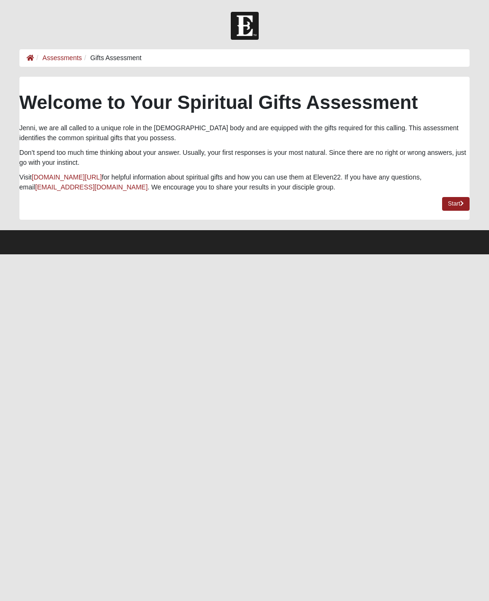
click at [458, 205] on link "Start" at bounding box center [455, 204] width 27 height 14
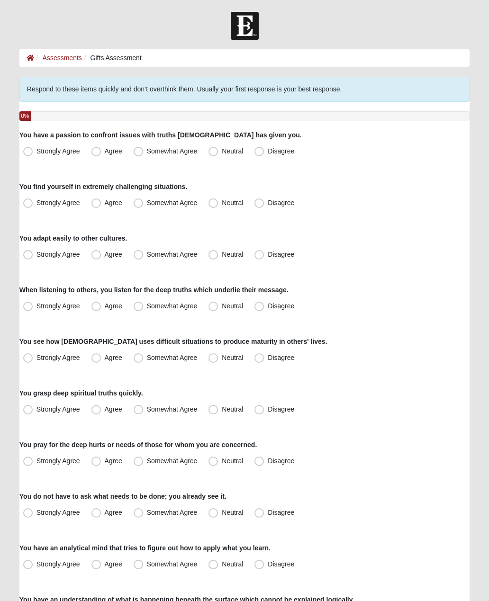
click at [36, 155] on span "Strongly Agree" at bounding box center [58, 151] width 44 height 8
click at [32, 154] on input "Strongly Agree" at bounding box center [30, 151] width 6 height 6
radio input "true"
click at [222, 205] on span "Neutral" at bounding box center [232, 203] width 21 height 8
click at [218, 205] on input "Neutral" at bounding box center [215, 203] width 6 height 6
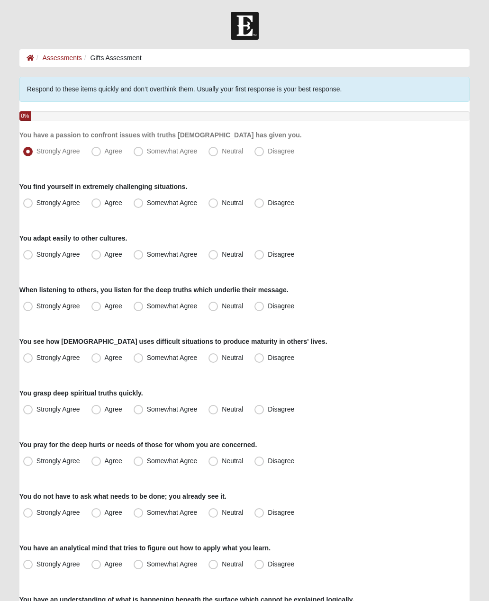
radio input "true"
click at [36, 257] on span "Strongly Agree" at bounding box center [58, 254] width 44 height 8
click at [32, 257] on input "Strongly Agree" at bounding box center [30, 254] width 6 height 6
radio input "true"
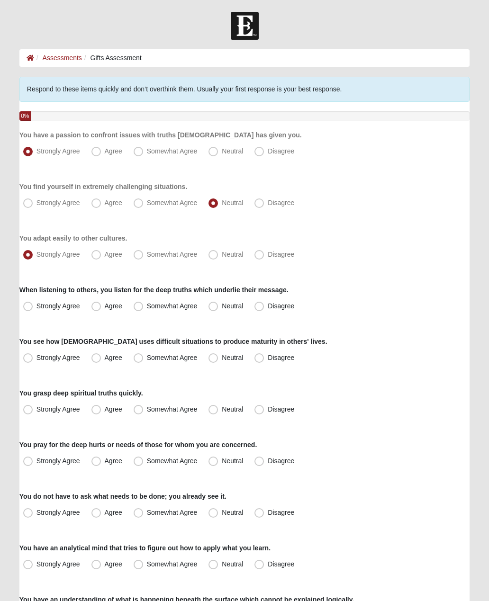
click at [102, 252] on label "Agree" at bounding box center [108, 254] width 40 height 15
click at [101, 252] on input "Agree" at bounding box center [98, 254] width 6 height 6
radio input "true"
click at [105, 306] on span "Agree" at bounding box center [114, 306] width 18 height 8
click at [99, 306] on input "Agree" at bounding box center [98, 306] width 6 height 6
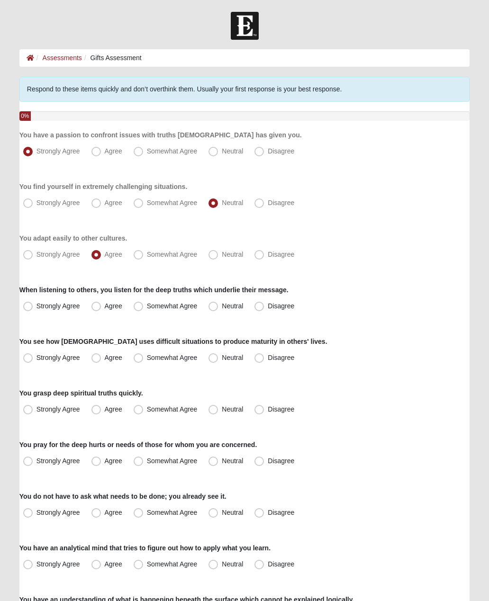
radio input "true"
click at [36, 360] on span "Strongly Agree" at bounding box center [58, 358] width 44 height 8
click at [28, 360] on input "Strongly Agree" at bounding box center [30, 358] width 6 height 6
radio input "true"
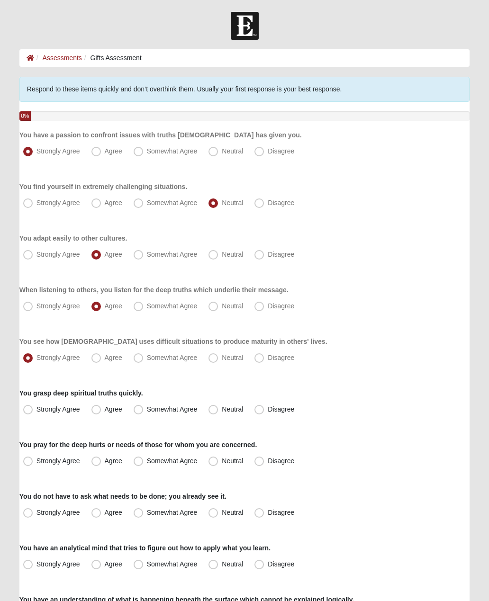
click at [36, 410] on span "Strongly Agree" at bounding box center [58, 409] width 44 height 8
click at [30, 410] on input "Strongly Agree" at bounding box center [30, 409] width 6 height 6
radio input "true"
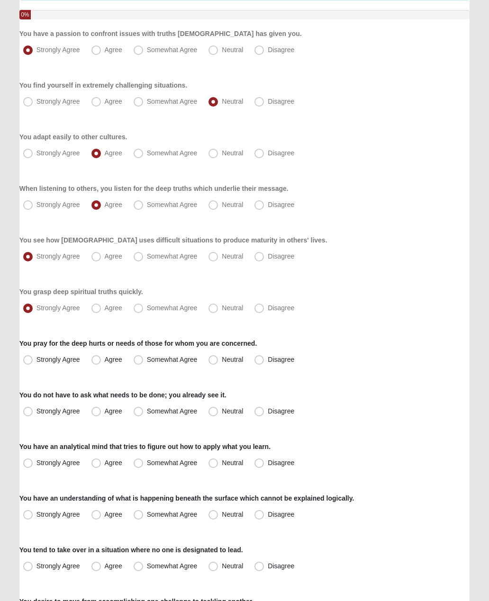
scroll to position [101, 0]
click at [36, 360] on span "Strongly Agree" at bounding box center [58, 360] width 44 height 8
click at [30, 360] on input "Strongly Agree" at bounding box center [30, 360] width 6 height 6
radio input "true"
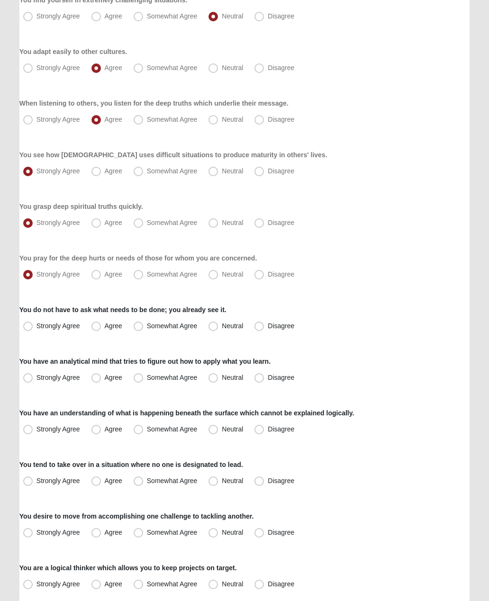
scroll to position [188, 0]
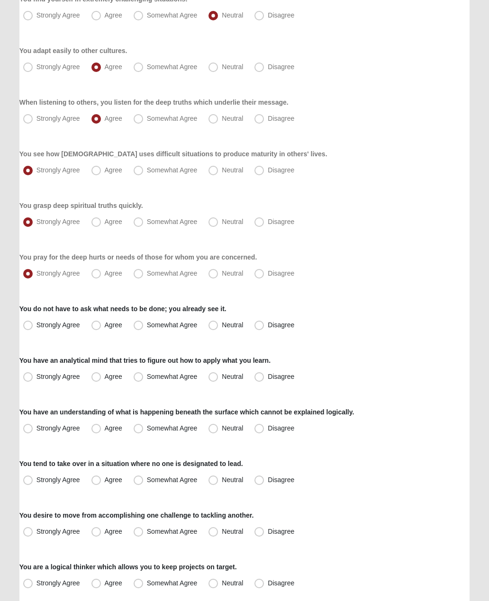
click at [101, 329] on label "Agree" at bounding box center [108, 325] width 40 height 15
click at [101, 328] on input "Agree" at bounding box center [98, 325] width 6 height 6
radio input "true"
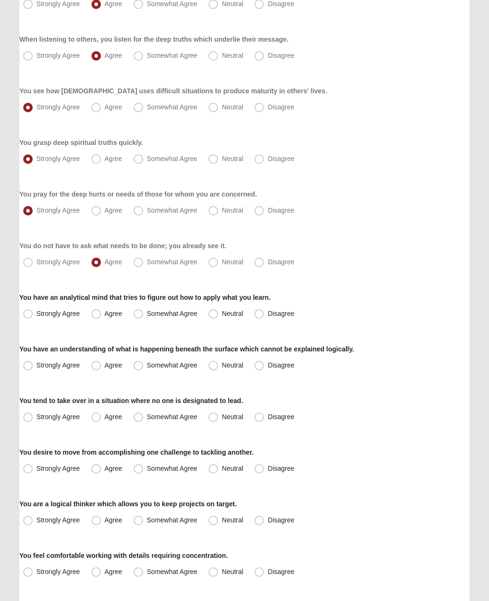
scroll to position [250, 0]
click at [27, 320] on label "Strongly Agree" at bounding box center [52, 313] width 66 height 15
click at [27, 317] on input "Strongly Agree" at bounding box center [30, 314] width 6 height 6
radio input "true"
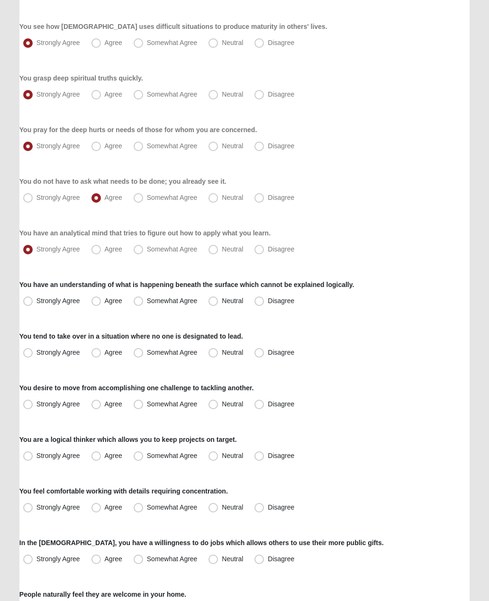
scroll to position [315, 0]
click at [105, 297] on span "Agree" at bounding box center [114, 301] width 18 height 8
click at [97, 298] on input "Agree" at bounding box center [98, 301] width 6 height 6
radio input "true"
click at [222, 353] on span "Neutral" at bounding box center [232, 353] width 21 height 8
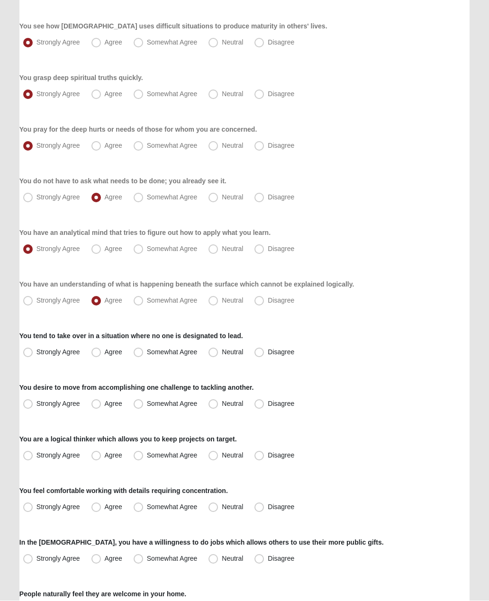
click at [213, 353] on input "Neutral" at bounding box center [215, 352] width 6 height 6
radio input "true"
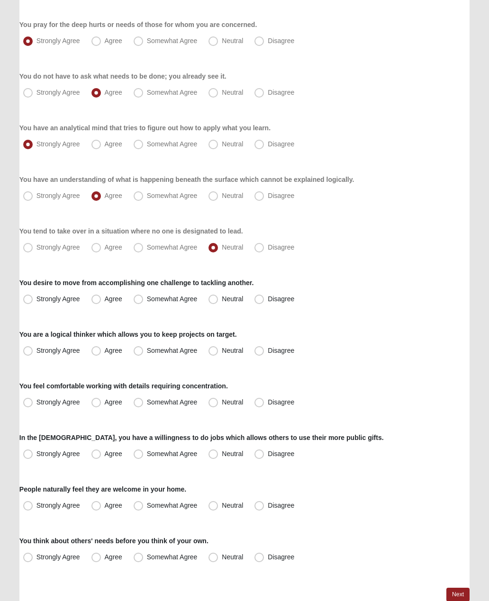
scroll to position [424, 0]
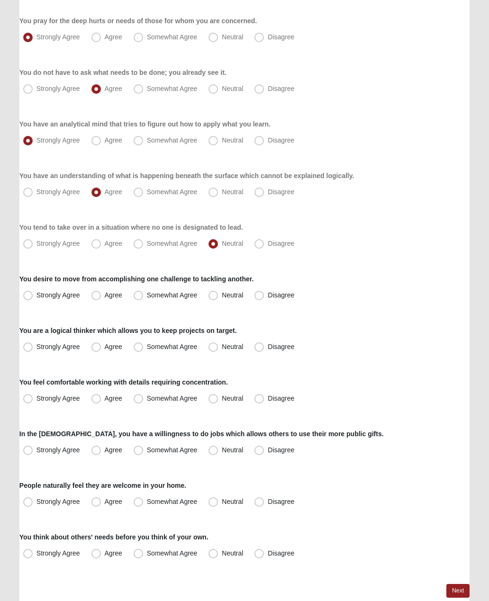
click at [143, 293] on label "Somewhat Agree" at bounding box center [166, 295] width 73 height 15
click at [143, 293] on input "Somewhat Agree" at bounding box center [140, 295] width 6 height 6
radio input "true"
click at [105, 343] on span "Agree" at bounding box center [114, 347] width 18 height 8
click at [97, 344] on input "Agree" at bounding box center [98, 347] width 6 height 6
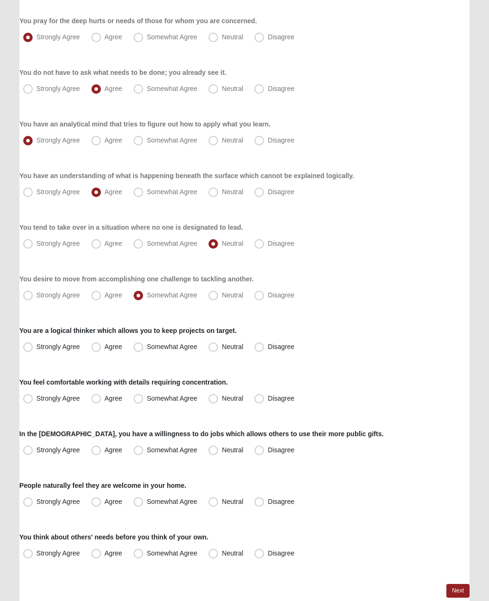
radio input "true"
click at [36, 402] on span "Strongly Agree" at bounding box center [58, 398] width 44 height 8
click at [27, 402] on input "Strongly Agree" at bounding box center [30, 398] width 6 height 6
radio input "true"
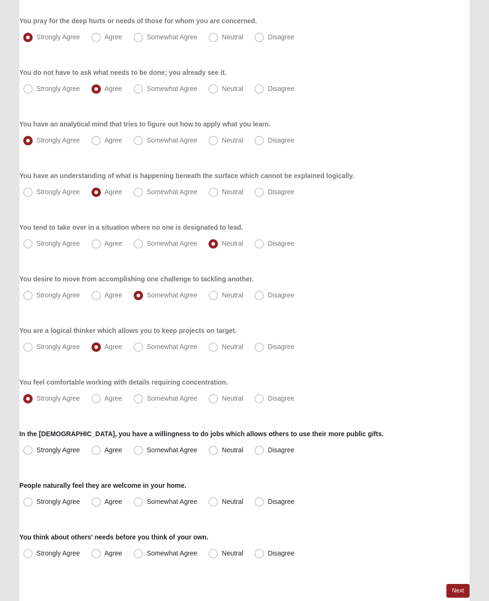
click at [222, 446] on span "Neutral" at bounding box center [232, 450] width 21 height 8
click at [212, 447] on input "Neutral" at bounding box center [215, 450] width 6 height 6
radio input "true"
click at [132, 455] on label "Somewhat Agree" at bounding box center [166, 450] width 73 height 15
click at [137, 453] on input "Somewhat Agree" at bounding box center [140, 450] width 6 height 6
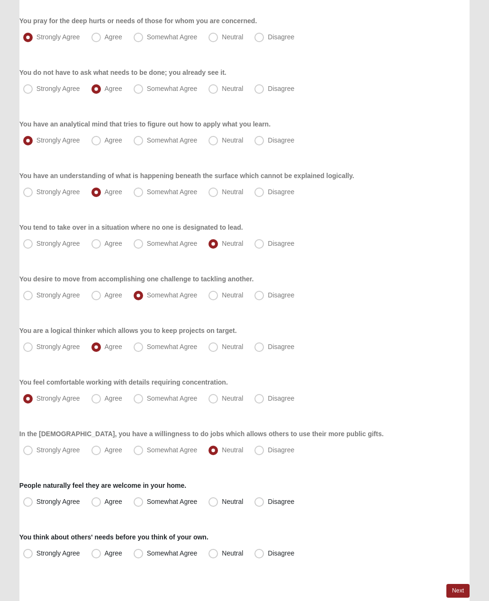
radio input "true"
click at [105, 448] on span "Agree" at bounding box center [114, 450] width 18 height 8
click at [95, 448] on input "Agree" at bounding box center [98, 450] width 6 height 6
radio input "true"
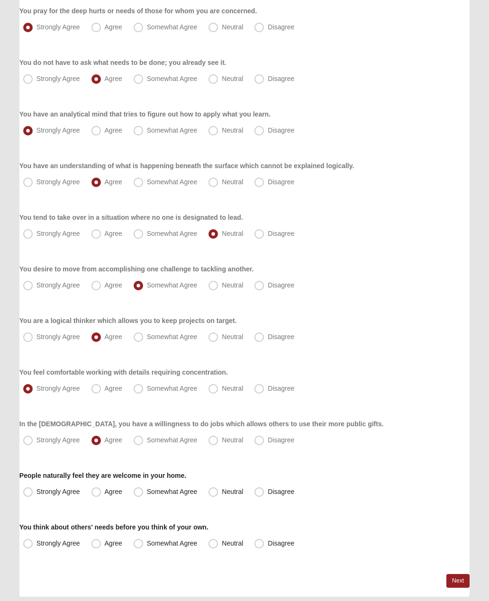
click at [90, 496] on label "Agree" at bounding box center [108, 491] width 40 height 15
click at [95, 495] on input "Agree" at bounding box center [98, 492] width 6 height 6
radio input "true"
click at [36, 541] on span "Strongly Agree" at bounding box center [58, 543] width 44 height 8
click at [27, 541] on input "Strongly Agree" at bounding box center [30, 543] width 6 height 6
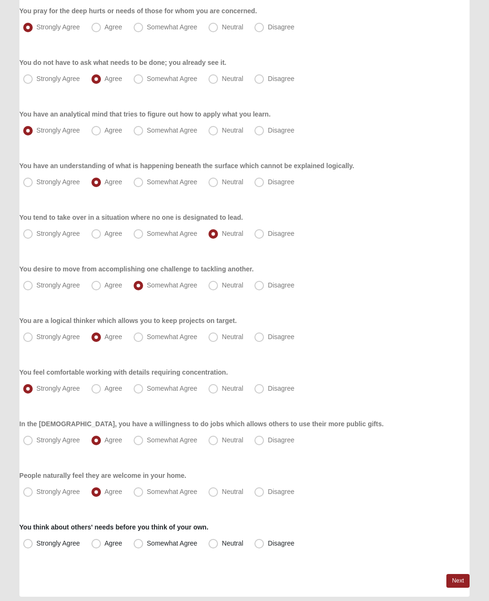
radio input "true"
click at [454, 578] on link "Next" at bounding box center [457, 581] width 23 height 14
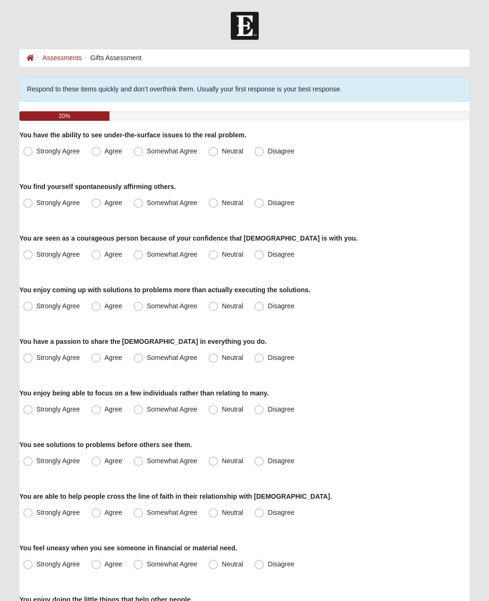
click at [105, 149] on span "Agree" at bounding box center [114, 151] width 18 height 8
click at [98, 149] on input "Agree" at bounding box center [98, 151] width 6 height 6
radio input "true"
click at [221, 199] on label "Neutral" at bounding box center [227, 203] width 44 height 15
click at [218, 200] on input "Neutral" at bounding box center [215, 203] width 6 height 6
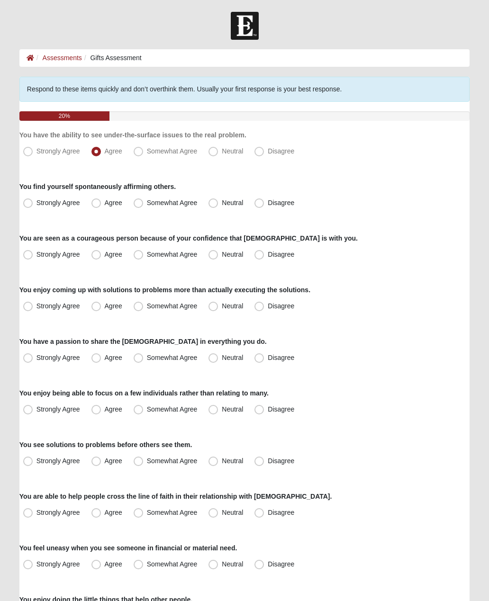
radio input "true"
click at [105, 255] on span "Agree" at bounding box center [114, 254] width 18 height 8
click at [96, 255] on input "Agree" at bounding box center [98, 254] width 6 height 6
radio input "true"
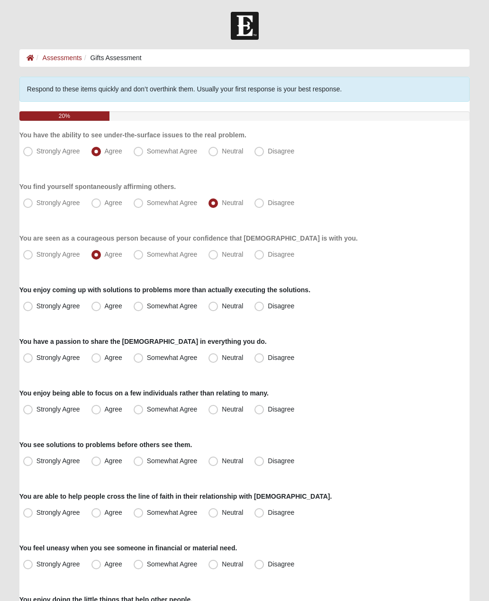
click at [222, 304] on span "Neutral" at bounding box center [232, 306] width 21 height 8
click at [215, 304] on input "Neutral" at bounding box center [215, 306] width 6 height 6
radio input "true"
click at [105, 354] on span "Agree" at bounding box center [114, 358] width 18 height 8
click at [98, 355] on input "Agree" at bounding box center [98, 358] width 6 height 6
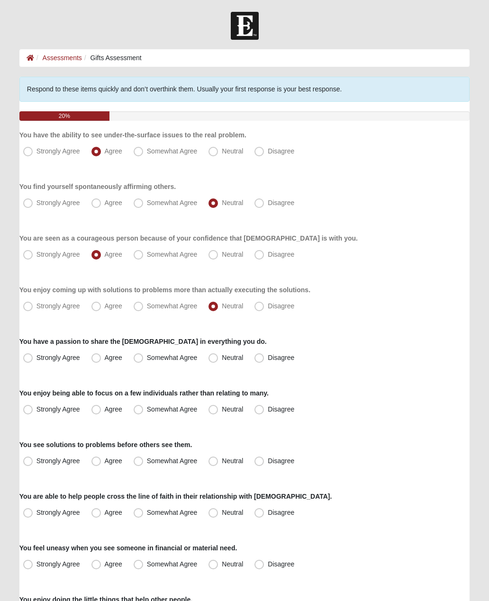
radio input "true"
click at [222, 408] on span "Neutral" at bounding box center [232, 409] width 21 height 8
click at [218, 408] on input "Neutral" at bounding box center [215, 409] width 6 height 6
radio input "true"
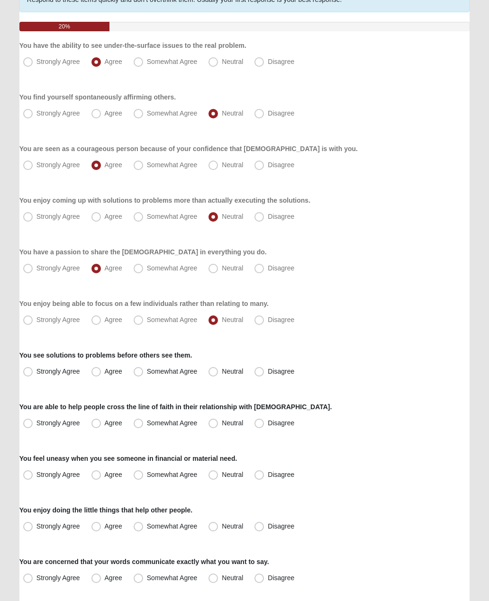
scroll to position [89, 0]
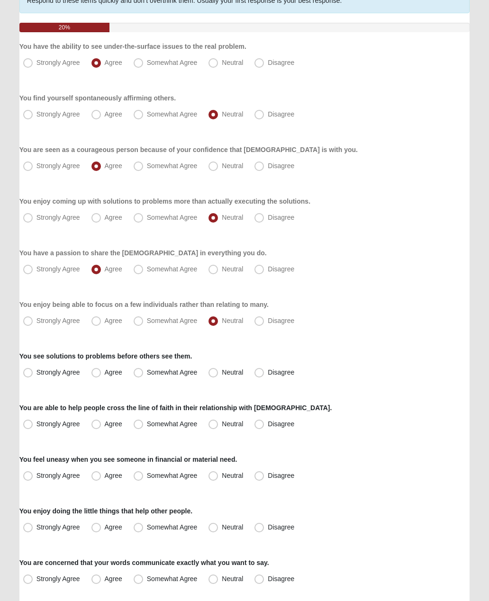
click at [268, 370] on span "Disagree" at bounding box center [281, 372] width 27 height 8
click at [261, 370] on input "Disagree" at bounding box center [261, 372] width 6 height 6
radio input "true"
click at [222, 375] on span "Neutral" at bounding box center [232, 372] width 21 height 8
click at [212, 375] on input "Neutral" at bounding box center [215, 372] width 6 height 6
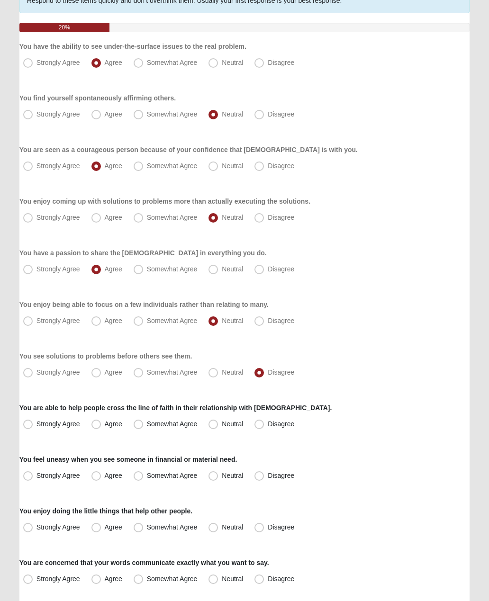
radio input "true"
click at [147, 426] on span "Somewhat Agree" at bounding box center [172, 424] width 51 height 8
click at [141, 426] on input "Somewhat Agree" at bounding box center [140, 424] width 6 height 6
radio input "true"
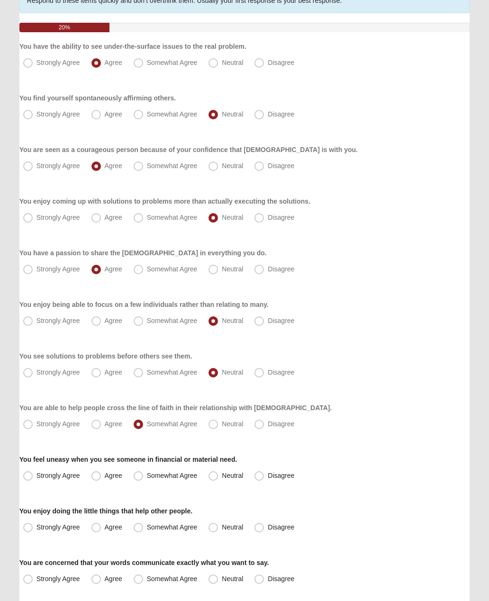
click at [105, 472] on span "Agree" at bounding box center [114, 476] width 18 height 8
click at [101, 473] on input "Agree" at bounding box center [98, 476] width 6 height 6
radio input "true"
click at [36, 529] on span "Strongly Agree" at bounding box center [58, 527] width 44 height 8
click at [29, 529] on input "Strongly Agree" at bounding box center [30, 527] width 6 height 6
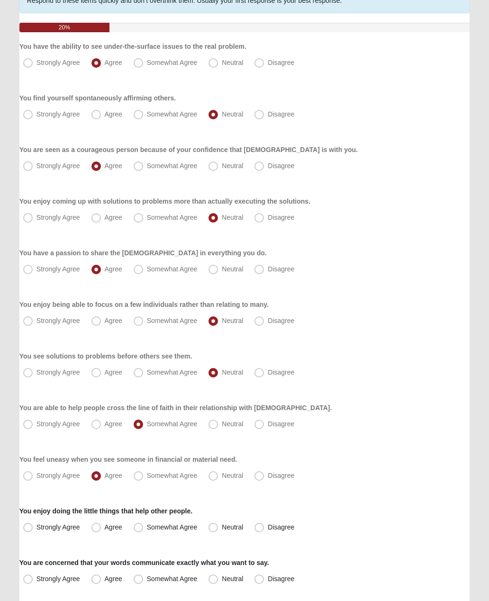
radio input "true"
click at [211, 574] on label "Neutral" at bounding box center [227, 579] width 44 height 15
click at [212, 576] on input "Neutral" at bounding box center [215, 579] width 6 height 6
radio input "true"
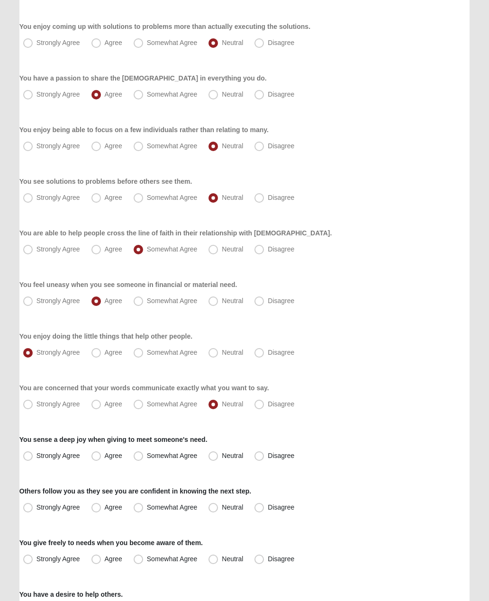
scroll to position [263, 0]
click at [104, 448] on label "Agree" at bounding box center [108, 455] width 40 height 15
click at [101, 453] on input "Agree" at bounding box center [98, 456] width 6 height 6
radio input "true"
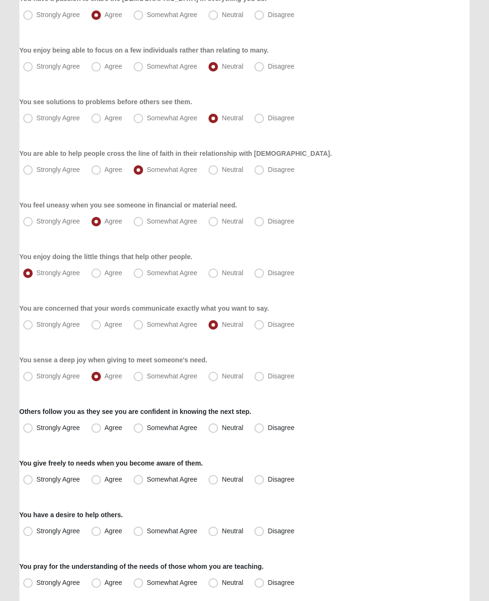
scroll to position [343, 0]
click at [147, 427] on span "Somewhat Agree" at bounding box center [172, 427] width 51 height 8
click at [141, 427] on input "Somewhat Agree" at bounding box center [140, 427] width 6 height 6
radio input "true"
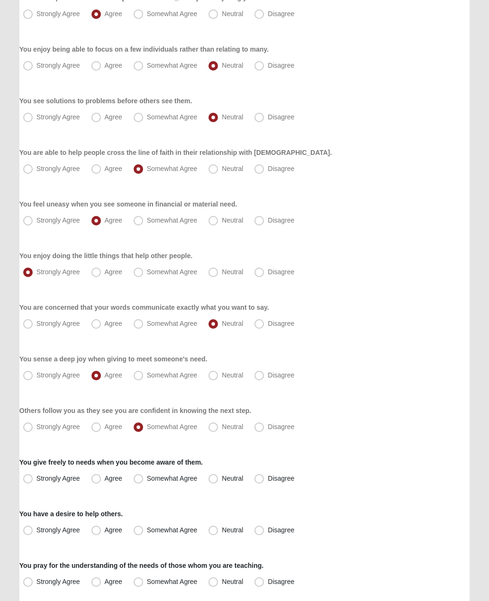
click at [105, 476] on span "Agree" at bounding box center [114, 479] width 18 height 8
click at [99, 476] on input "Agree" at bounding box center [98, 479] width 6 height 6
radio input "true"
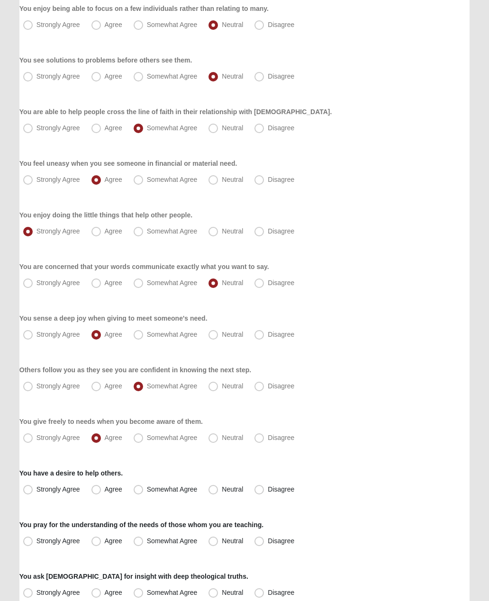
scroll to position [387, 0]
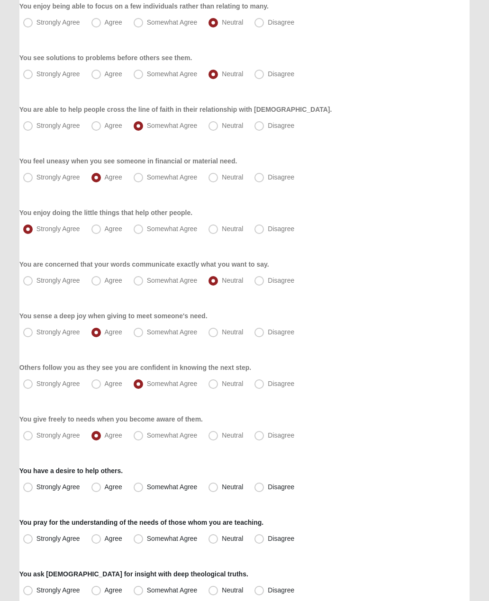
click at [36, 485] on span "Strongly Agree" at bounding box center [58, 487] width 44 height 8
click at [27, 485] on input "Strongly Agree" at bounding box center [30, 487] width 6 height 6
radio input "true"
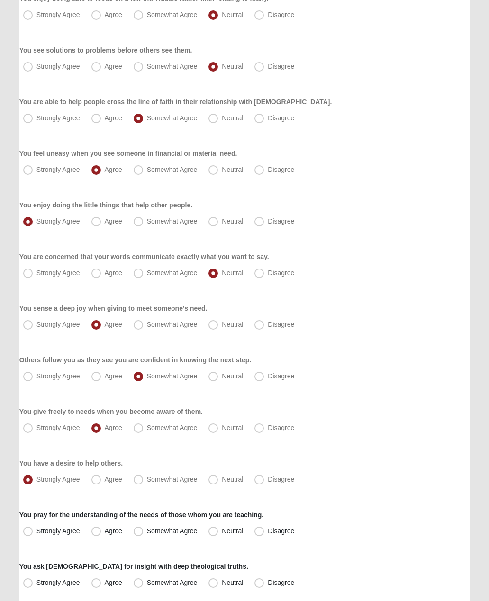
scroll to position [435, 0]
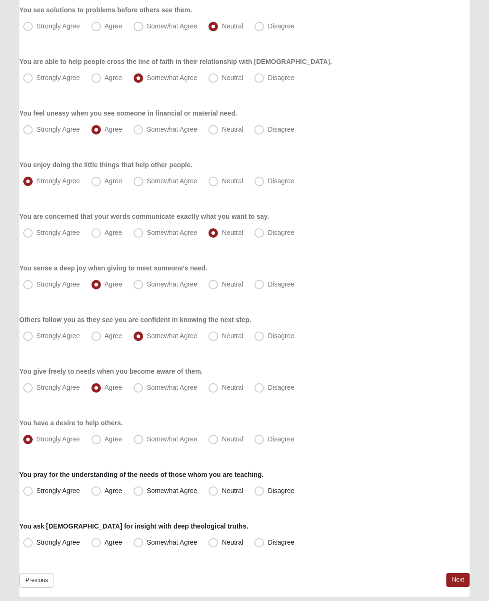
click at [35, 486] on label "Strongly Agree" at bounding box center [52, 490] width 66 height 15
click at [33, 488] on input "Strongly Agree" at bounding box center [30, 491] width 6 height 6
radio input "true"
click at [36, 541] on span "Strongly Agree" at bounding box center [58, 542] width 44 height 8
click at [27, 541] on input "Strongly Agree" at bounding box center [30, 542] width 6 height 6
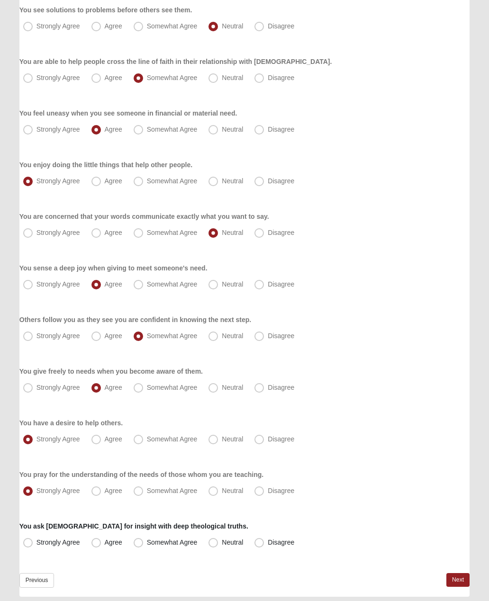
radio input "true"
click at [462, 575] on link "Next" at bounding box center [457, 580] width 23 height 14
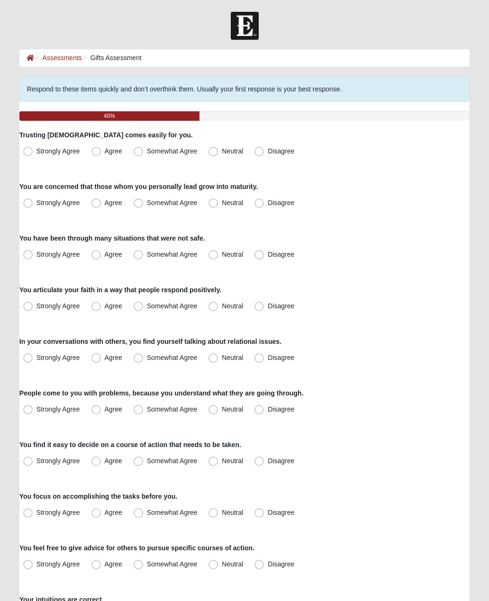
click at [36, 149] on span "Strongly Agree" at bounding box center [58, 151] width 44 height 8
click at [33, 149] on input "Strongly Agree" at bounding box center [30, 151] width 6 height 6
radio input "true"
click at [36, 205] on span "Strongly Agree" at bounding box center [58, 203] width 44 height 8
click at [27, 205] on input "Strongly Agree" at bounding box center [30, 203] width 6 height 6
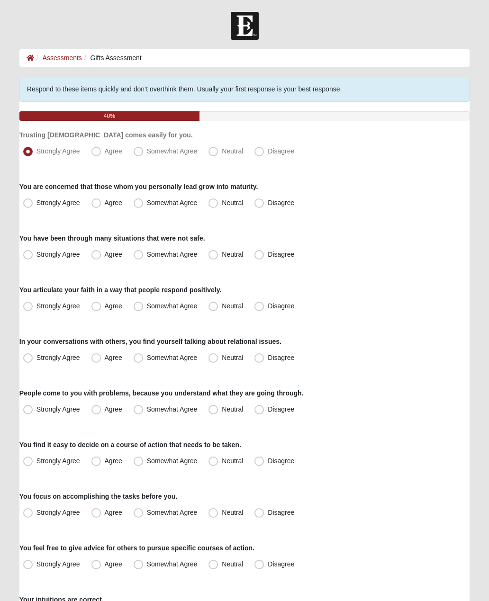
radio input "true"
click at [268, 252] on span "Disagree" at bounding box center [281, 254] width 27 height 8
click at [262, 252] on input "Disagree" at bounding box center [261, 254] width 6 height 6
radio input "true"
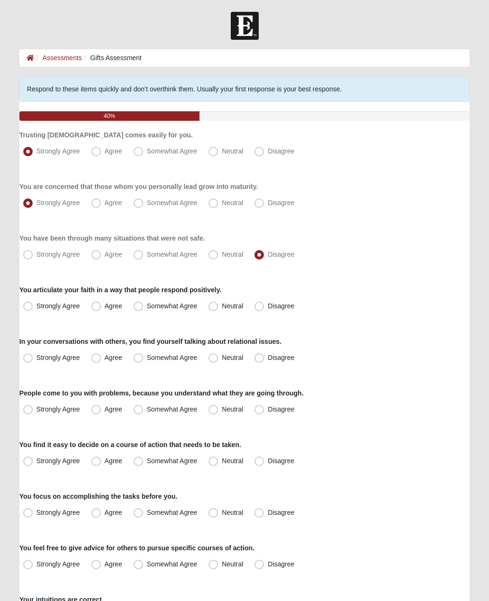
click at [92, 312] on label "Agree" at bounding box center [108, 306] width 40 height 15
click at [95, 309] on input "Agree" at bounding box center [98, 306] width 6 height 6
radio input "true"
click at [222, 354] on span "Neutral" at bounding box center [232, 358] width 21 height 8
click at [217, 355] on input "Neutral" at bounding box center [215, 358] width 6 height 6
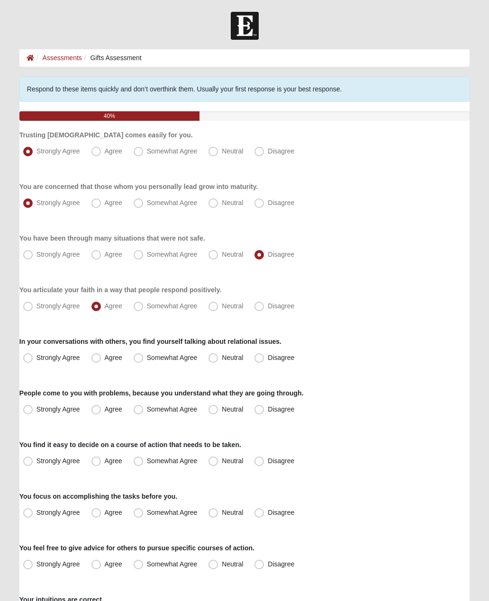
radio input "true"
click at [101, 406] on label "Agree" at bounding box center [108, 409] width 40 height 15
click at [101, 406] on input "Agree" at bounding box center [98, 409] width 6 height 6
radio input "true"
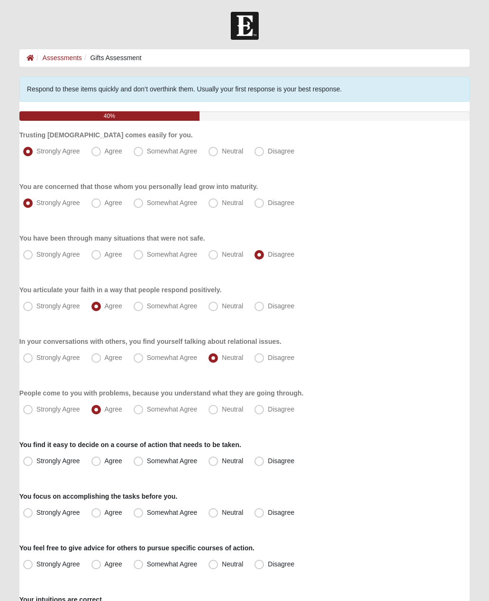
click at [36, 458] on span "Strongly Agree" at bounding box center [58, 461] width 44 height 8
click at [27, 458] on input "Strongly Agree" at bounding box center [30, 461] width 6 height 6
radio input "true"
click at [29, 519] on label "Strongly Agree" at bounding box center [52, 512] width 66 height 15
click at [29, 516] on input "Strongly Agree" at bounding box center [30, 513] width 6 height 6
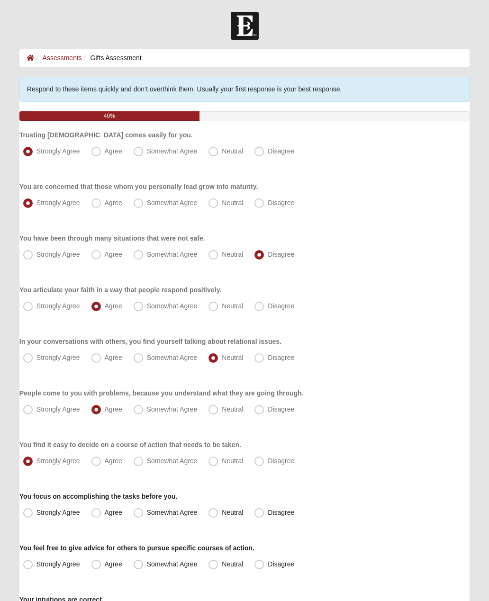
radio input "true"
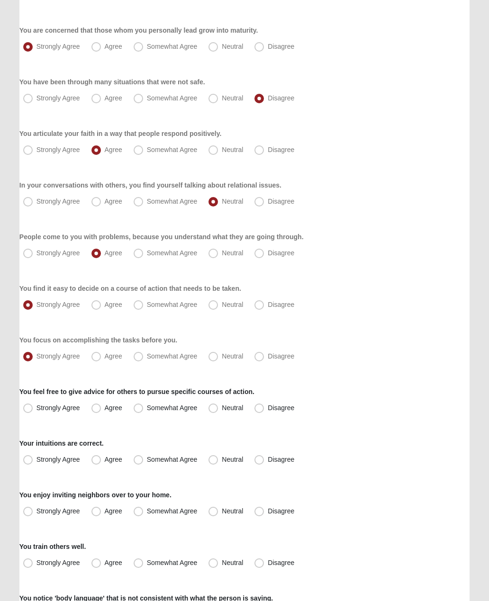
scroll to position [157, 0]
click at [268, 405] on span "Disagree" at bounding box center [281, 407] width 27 height 8
click at [264, 405] on input "Disagree" at bounding box center [261, 407] width 6 height 6
radio input "true"
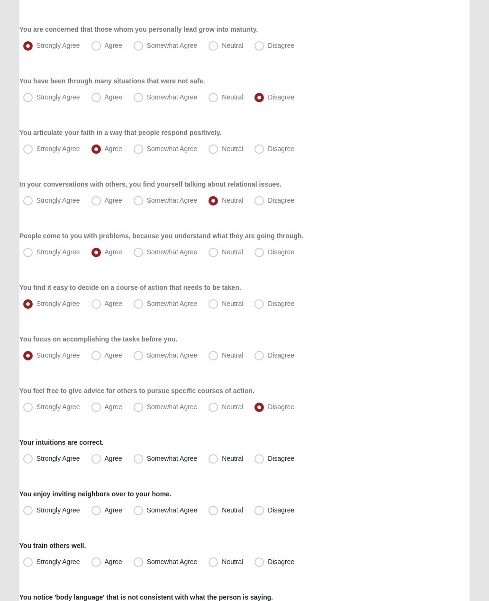
click at [101, 400] on label "Agree" at bounding box center [108, 407] width 40 height 15
click at [101, 404] on input "Agree" at bounding box center [98, 407] width 6 height 6
radio input "true"
click at [255, 410] on label "Disagree" at bounding box center [274, 407] width 49 height 15
click at [258, 410] on input "Disagree" at bounding box center [261, 407] width 6 height 6
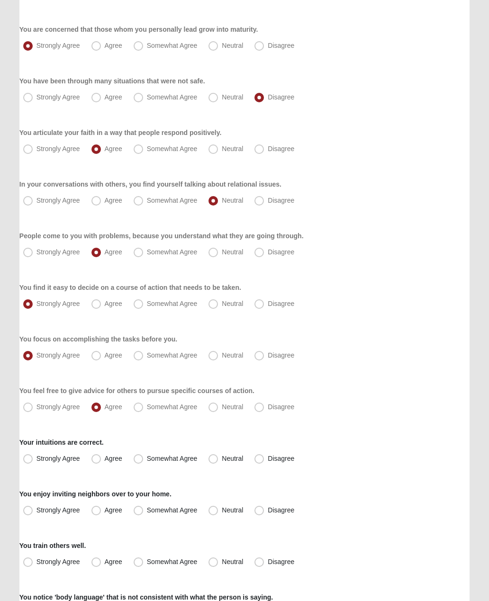
radio input "true"
click at [99, 453] on label "Agree" at bounding box center [108, 458] width 40 height 15
click at [99, 456] on input "Agree" at bounding box center [98, 459] width 6 height 6
radio input "true"
click at [105, 514] on span "Agree" at bounding box center [114, 510] width 18 height 8
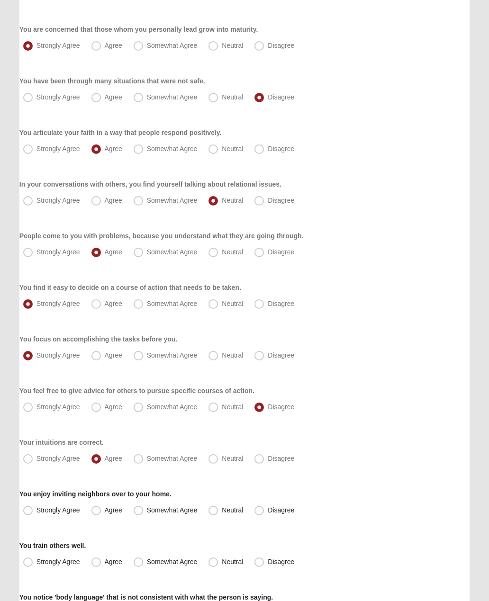
click at [99, 513] on input "Agree" at bounding box center [98, 510] width 6 height 6
radio input "true"
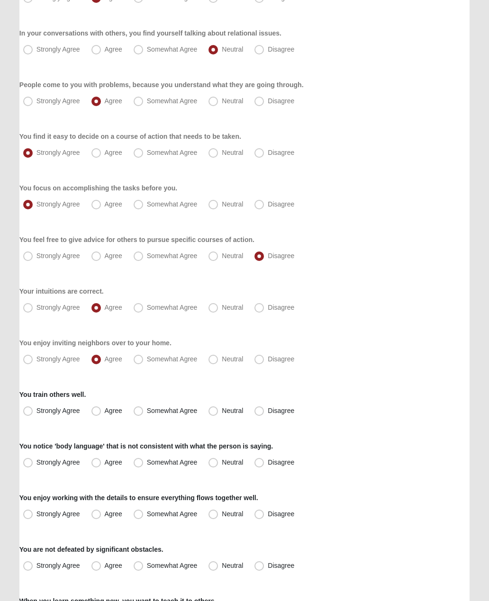
scroll to position [308, 0]
click at [101, 405] on label "Agree" at bounding box center [108, 410] width 40 height 15
click at [101, 408] on input "Agree" at bounding box center [98, 411] width 6 height 6
radio input "true"
click at [105, 458] on span "Agree" at bounding box center [114, 462] width 18 height 8
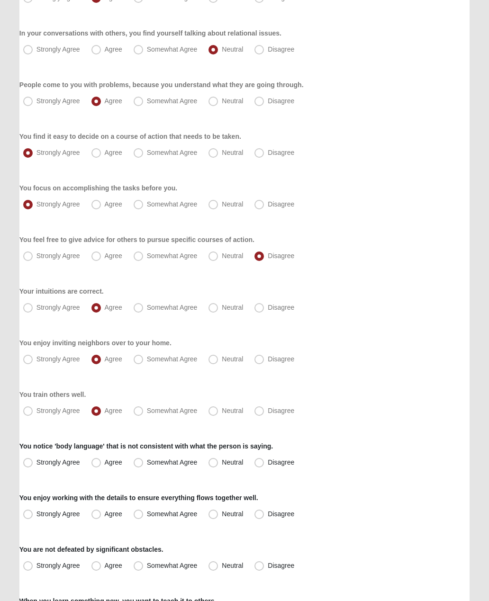
click at [99, 459] on input "Agree" at bounding box center [98, 462] width 6 height 6
radio input "true"
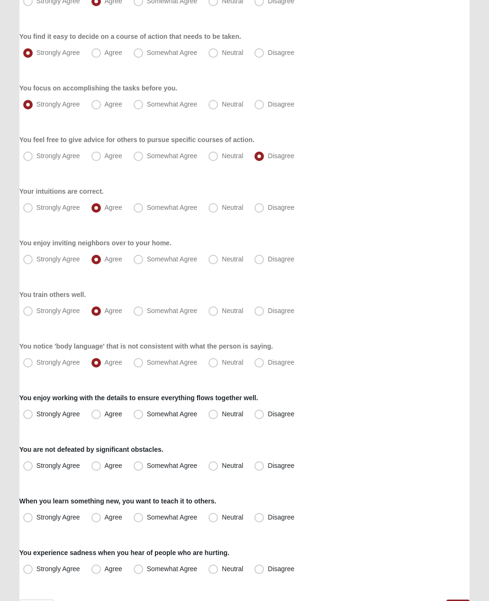
scroll to position [411, 0]
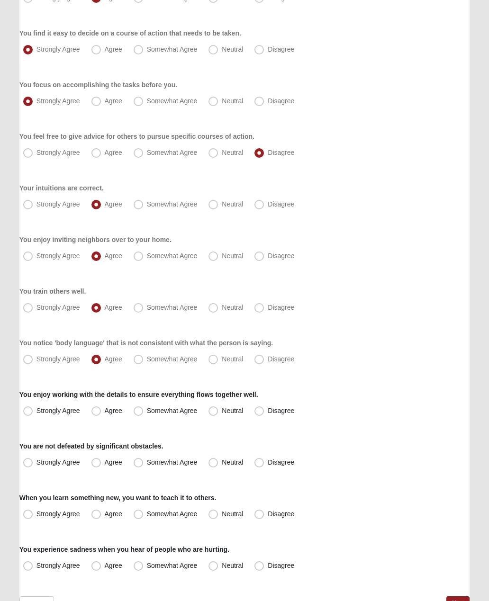
click at [35, 405] on label "Strongly Agree" at bounding box center [52, 411] width 66 height 15
click at [33, 408] on input "Strongly Agree" at bounding box center [30, 411] width 6 height 6
radio input "true"
click at [36, 459] on span "Strongly Agree" at bounding box center [58, 463] width 44 height 8
click at [32, 460] on input "Strongly Agree" at bounding box center [30, 463] width 6 height 6
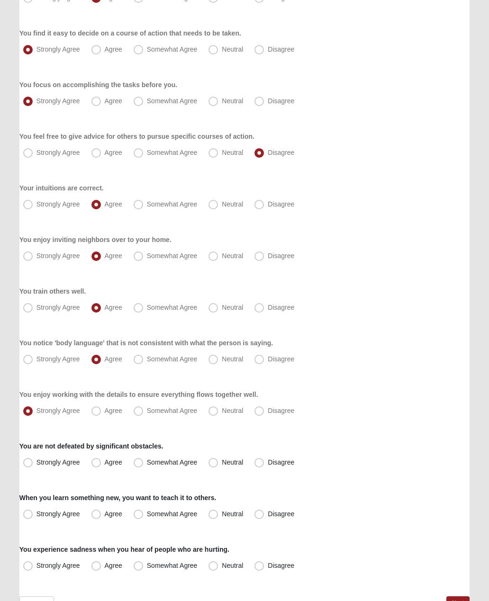
radio input "true"
click at [36, 513] on span "Strongly Agree" at bounding box center [58, 514] width 44 height 8
click at [28, 513] on input "Strongly Agree" at bounding box center [30, 514] width 6 height 6
radio input "true"
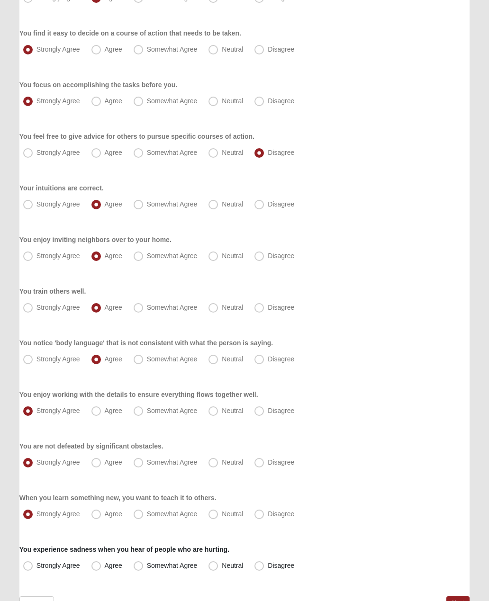
click at [36, 567] on span "Strongly Agree" at bounding box center [58, 566] width 44 height 8
click at [27, 567] on input "Strongly Agree" at bounding box center [30, 566] width 6 height 6
radio input "true"
click at [461, 599] on link "Next" at bounding box center [457, 603] width 23 height 14
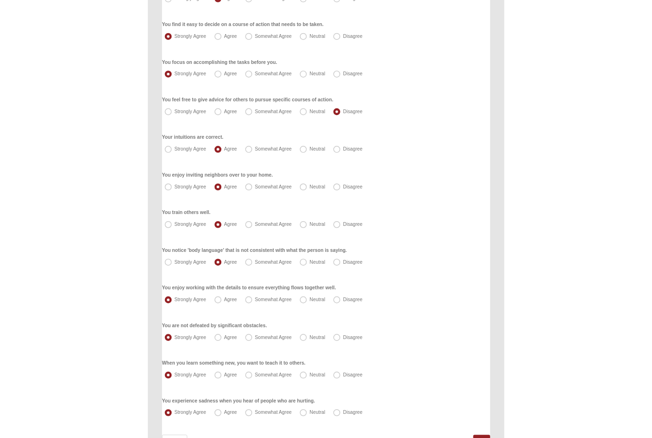
scroll to position [0, 0]
